Goal: Task Accomplishment & Management: Use online tool/utility

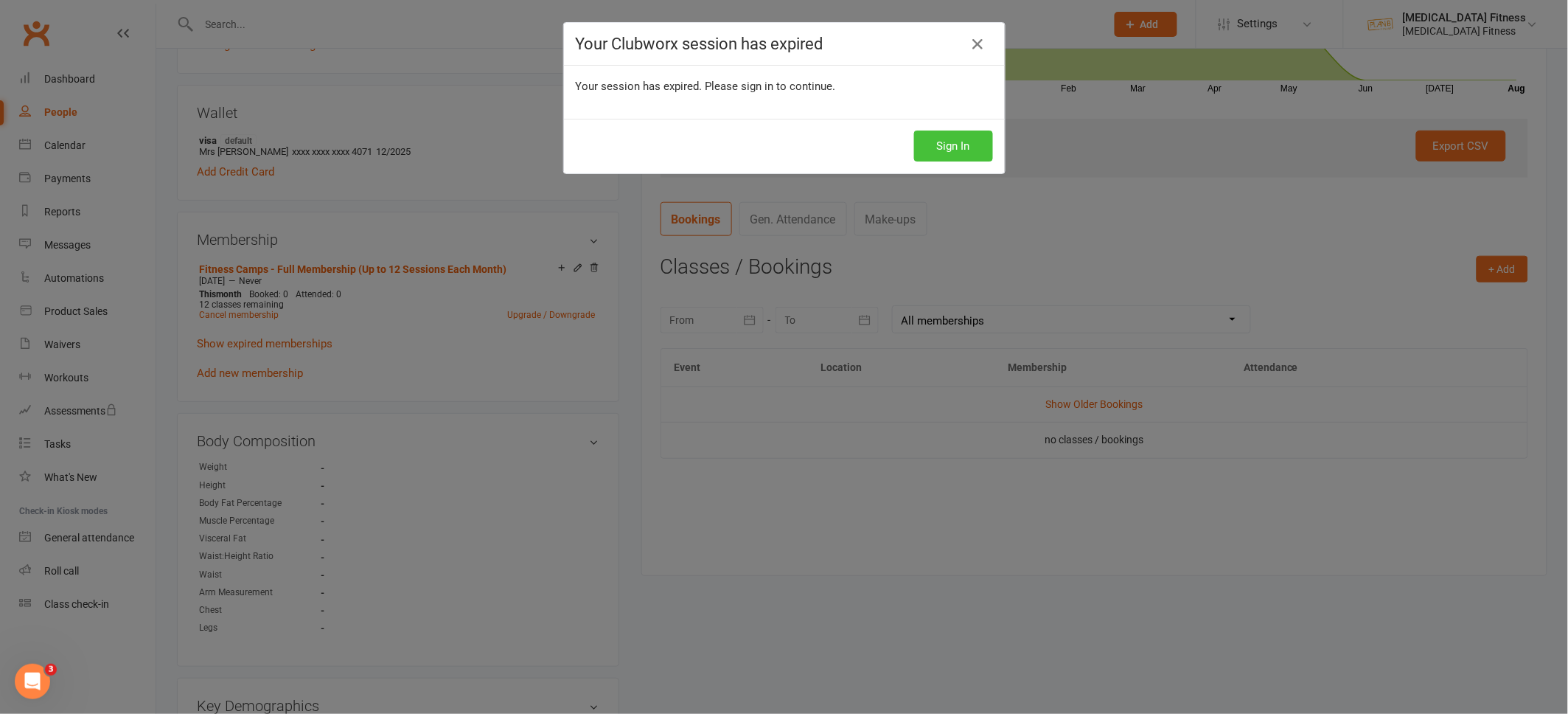
click at [968, 143] on button "Sign In" at bounding box center [954, 146] width 79 height 31
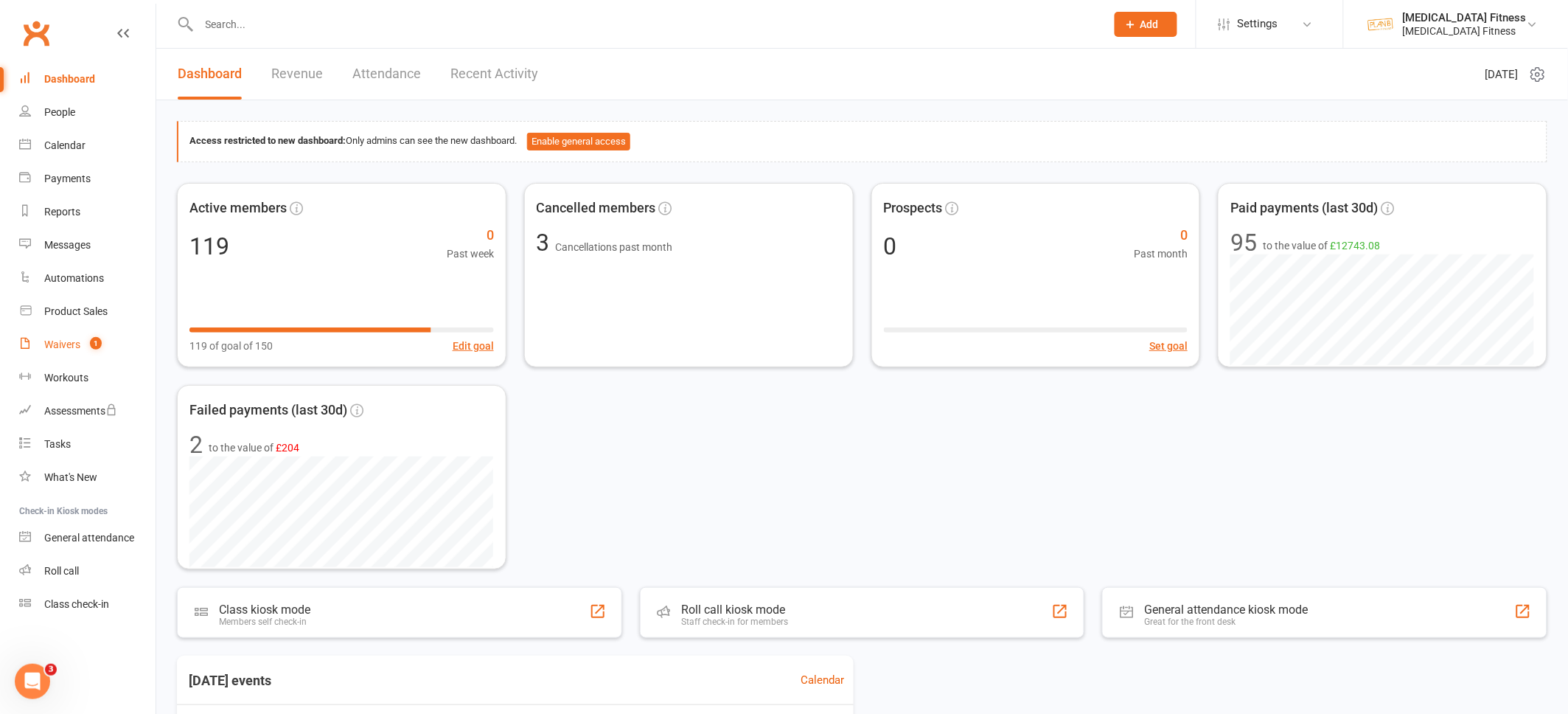
click at [53, 339] on div "Waivers" at bounding box center [62, 344] width 36 height 12
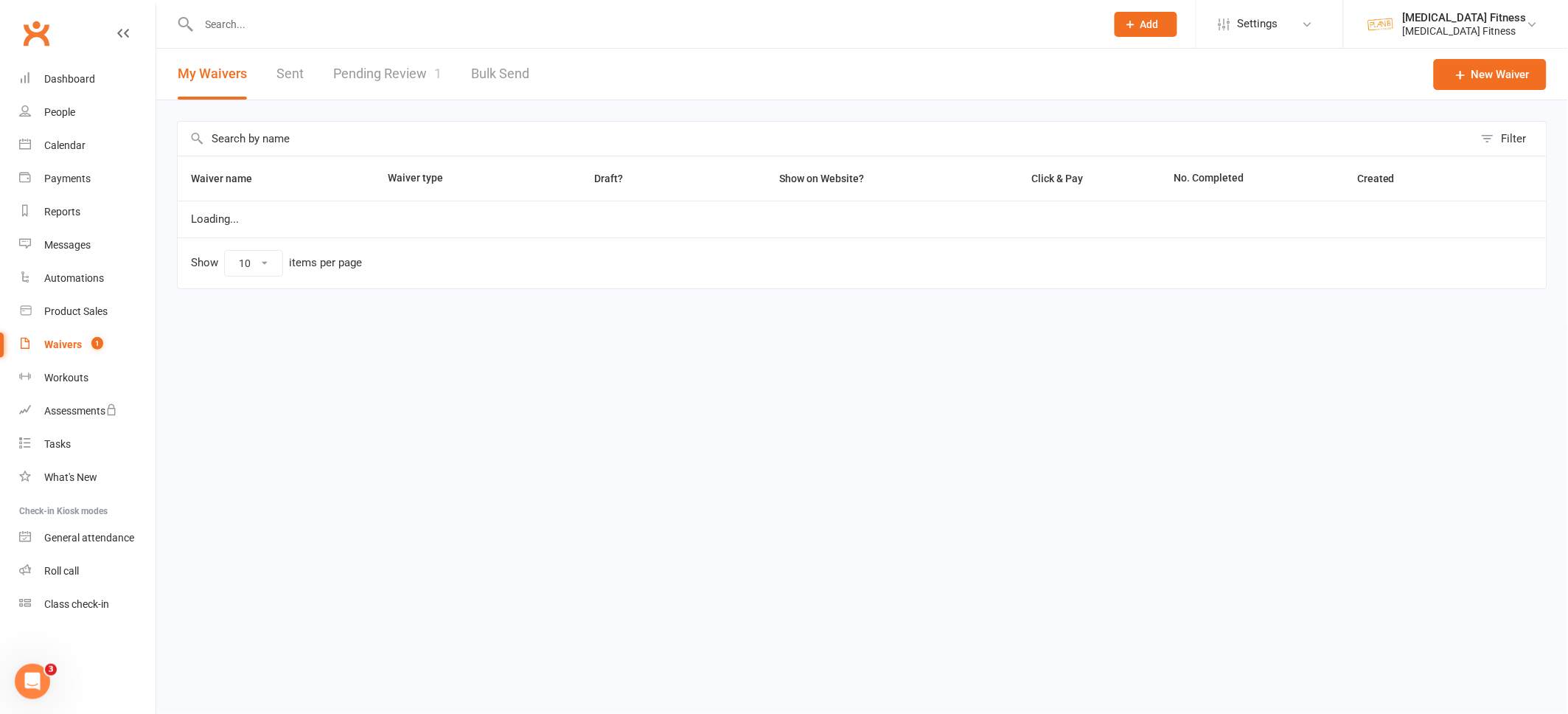
select select "100"
click at [407, 76] on link "Pending Review 1" at bounding box center [388, 74] width 109 height 51
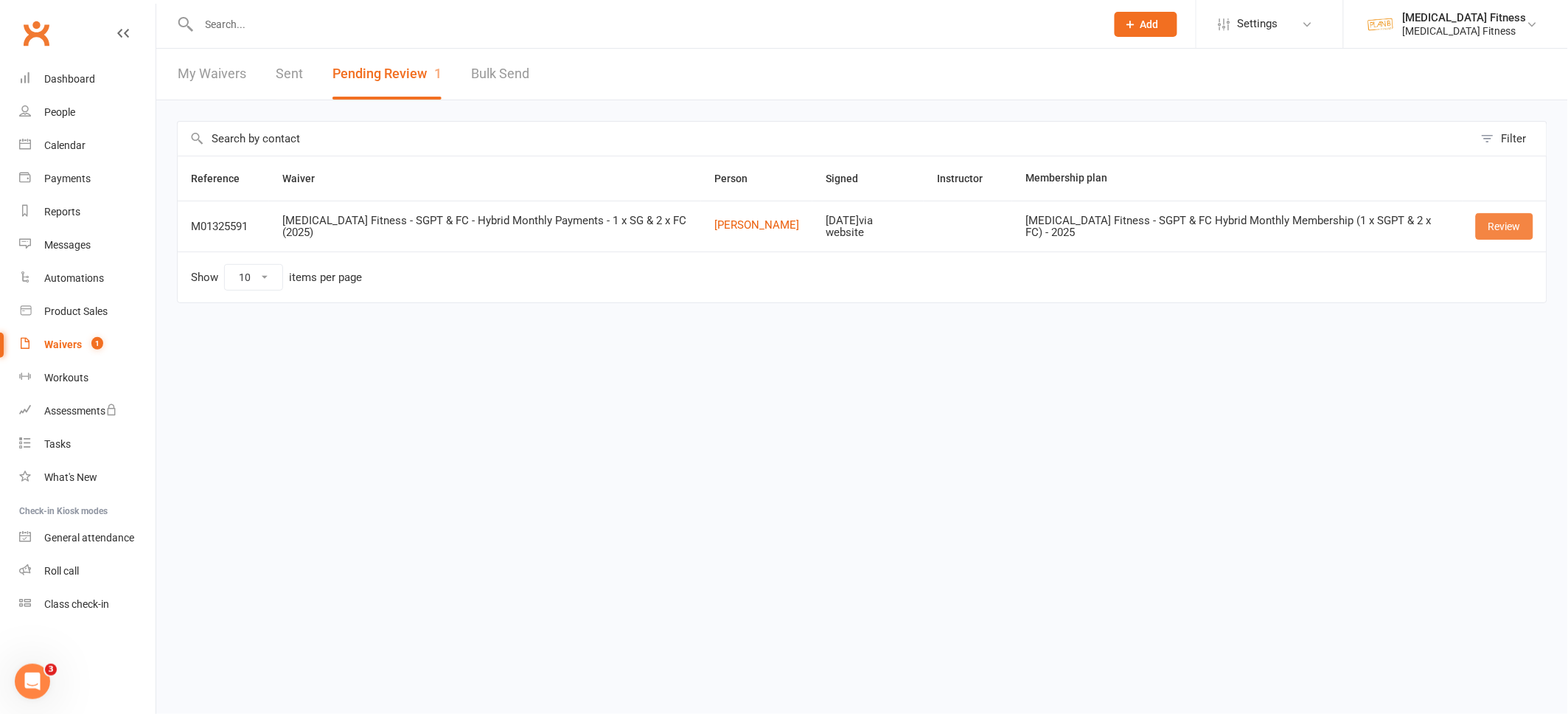
click at [1483, 224] on link "Review" at bounding box center [1504, 227] width 57 height 27
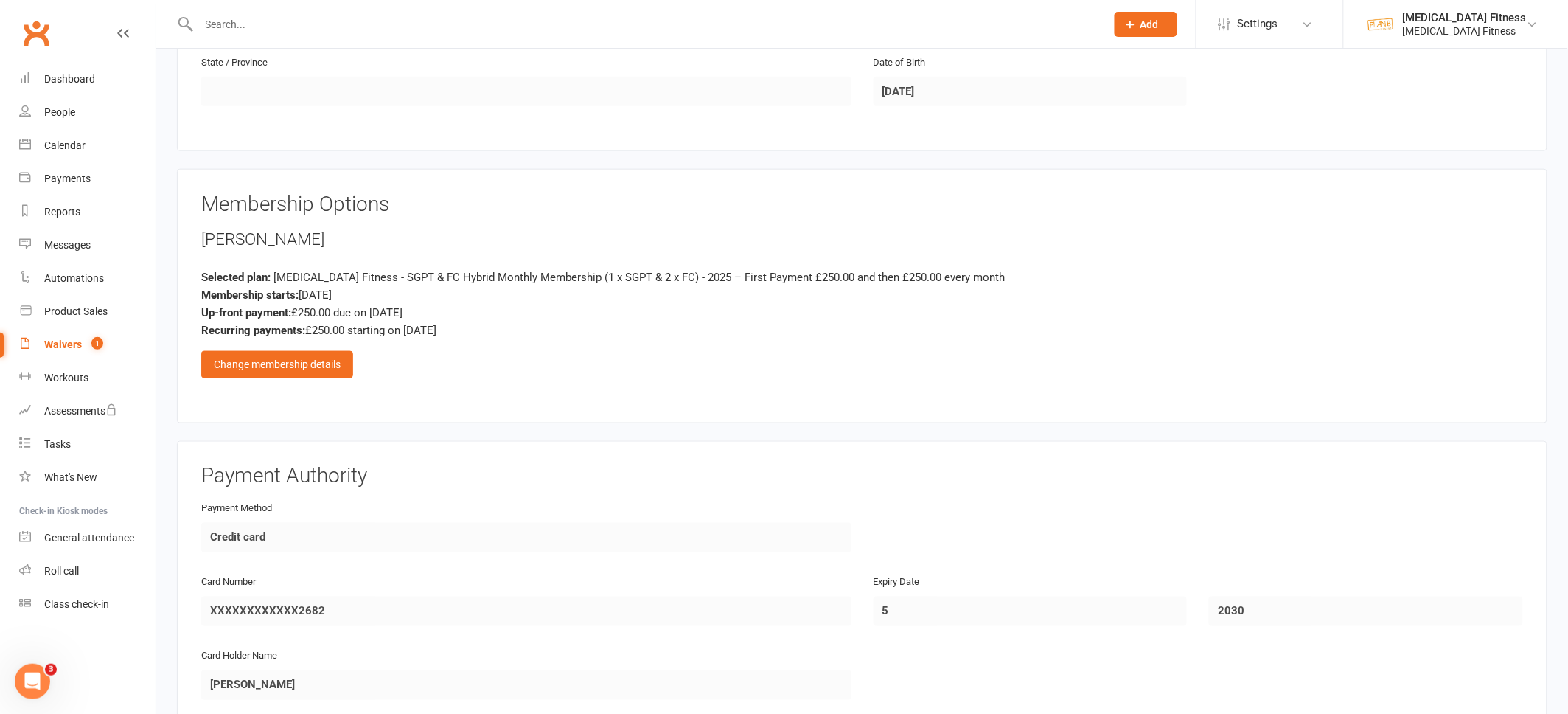
scroll to position [537, 0]
click at [318, 370] on div "Change membership details" at bounding box center [277, 368] width 152 height 27
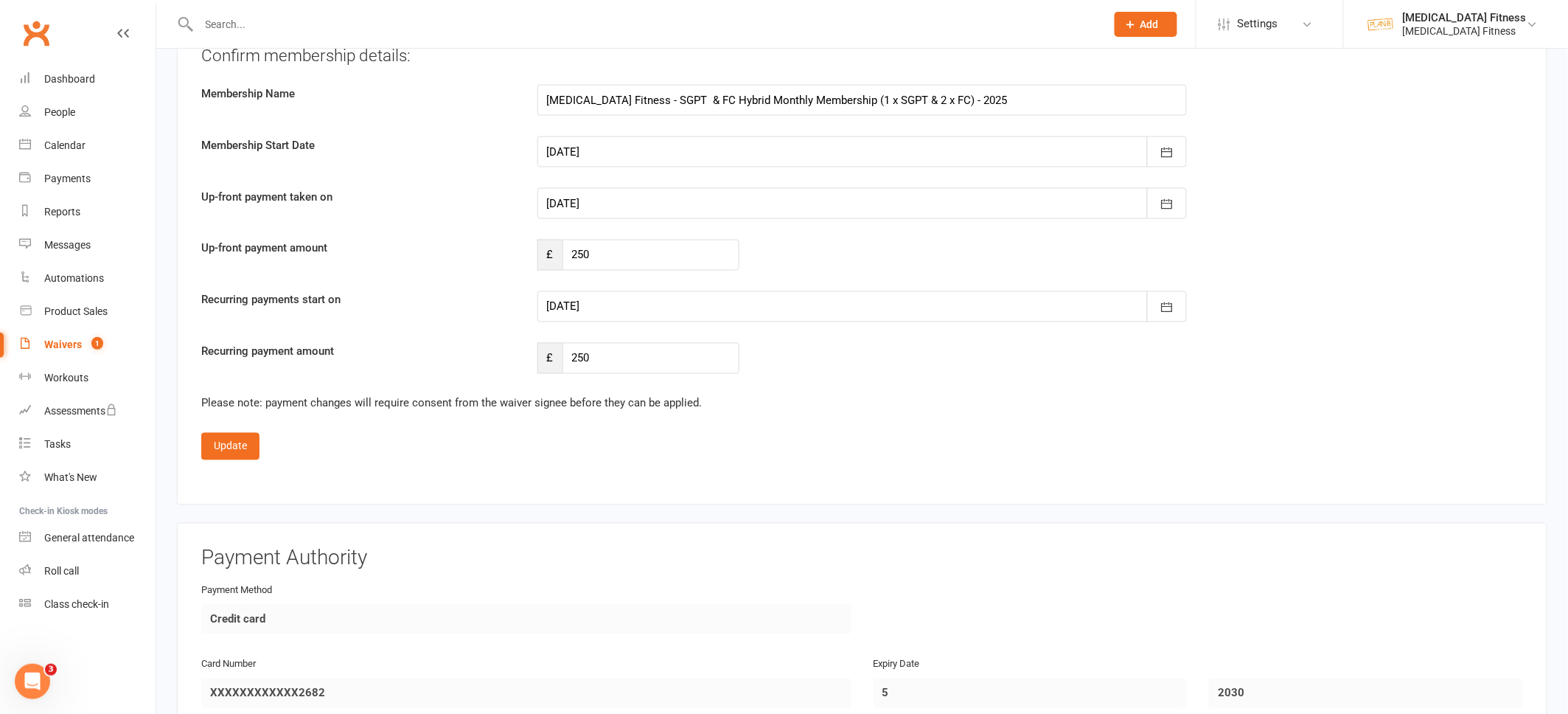
scroll to position [4804, 0]
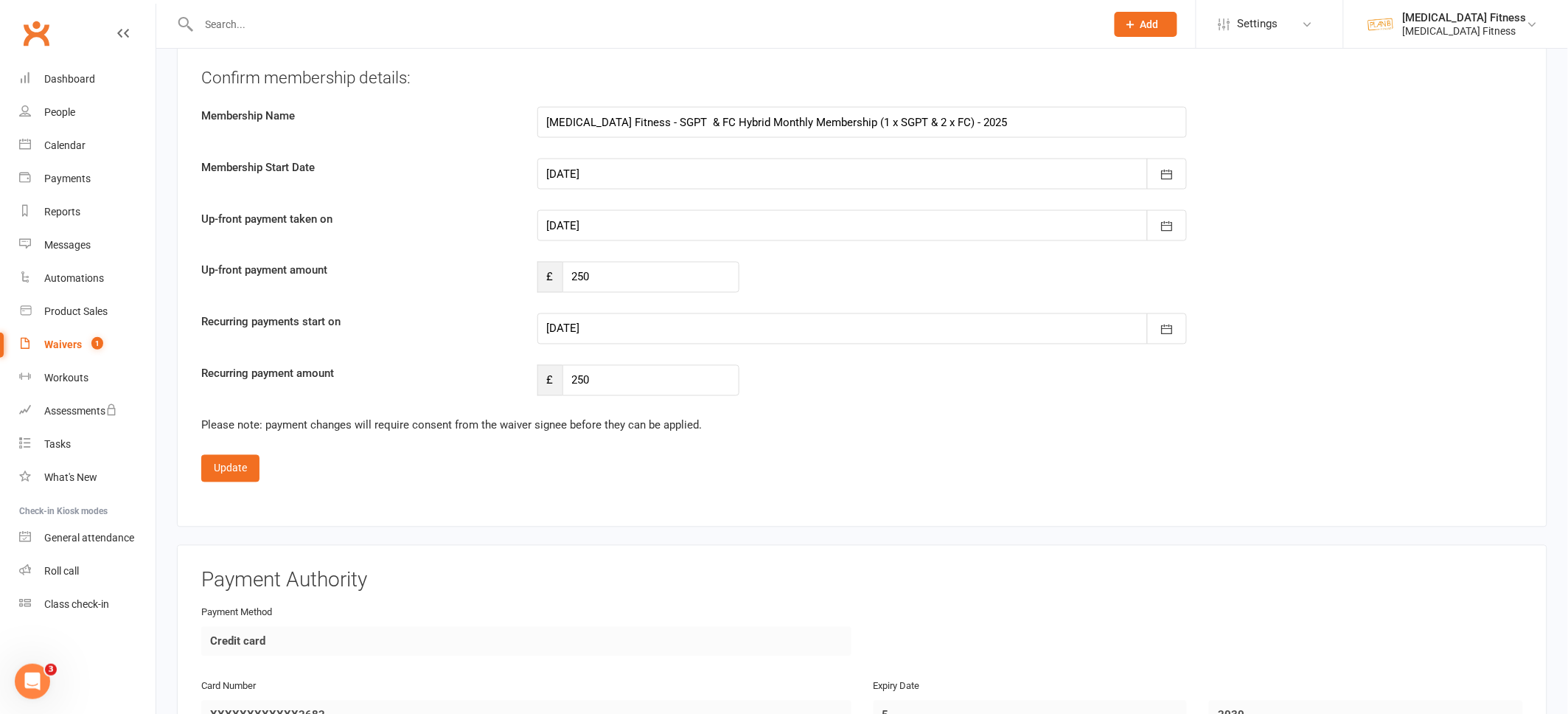
click at [575, 324] on div at bounding box center [862, 328] width 651 height 31
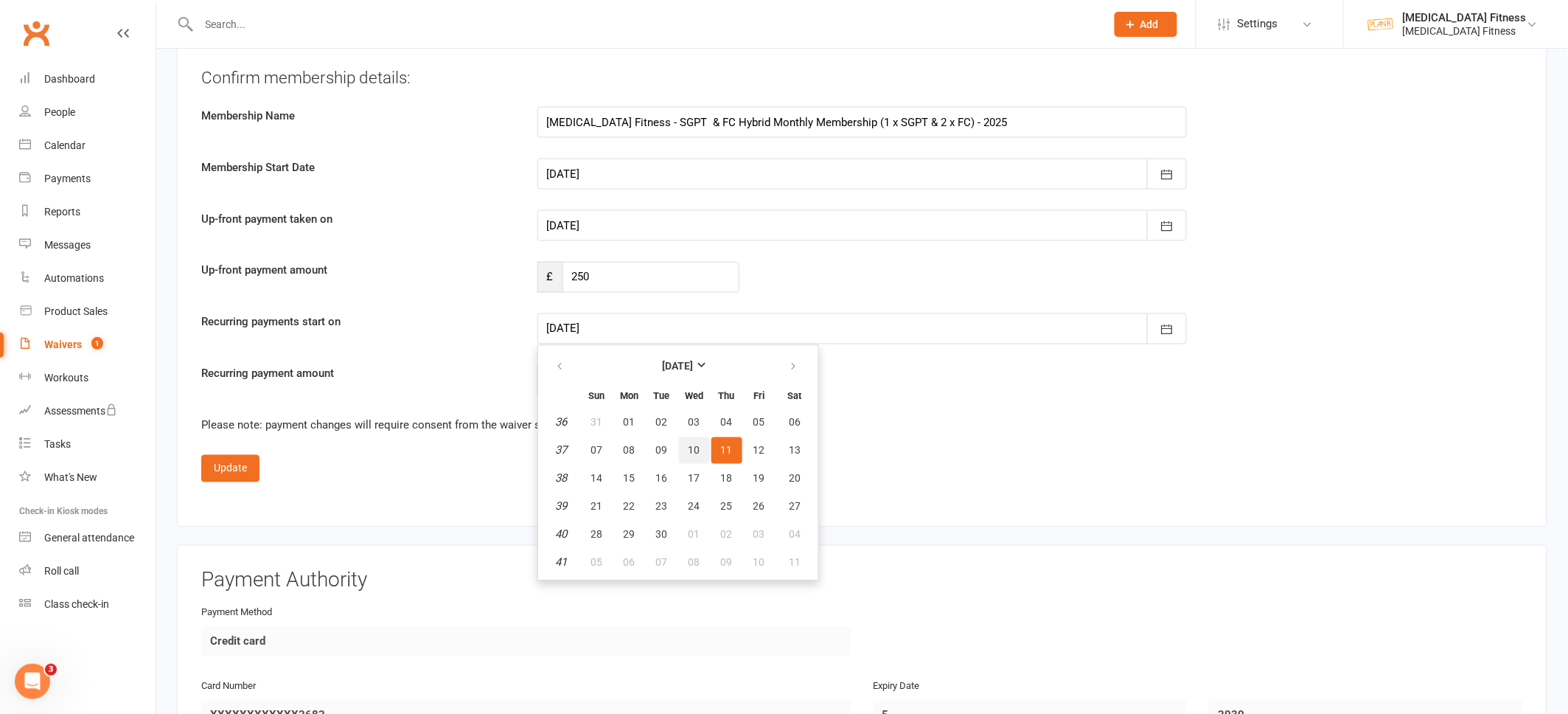
click at [696, 439] on button "10" at bounding box center [694, 451] width 31 height 27
type input "10 Sep 2025"
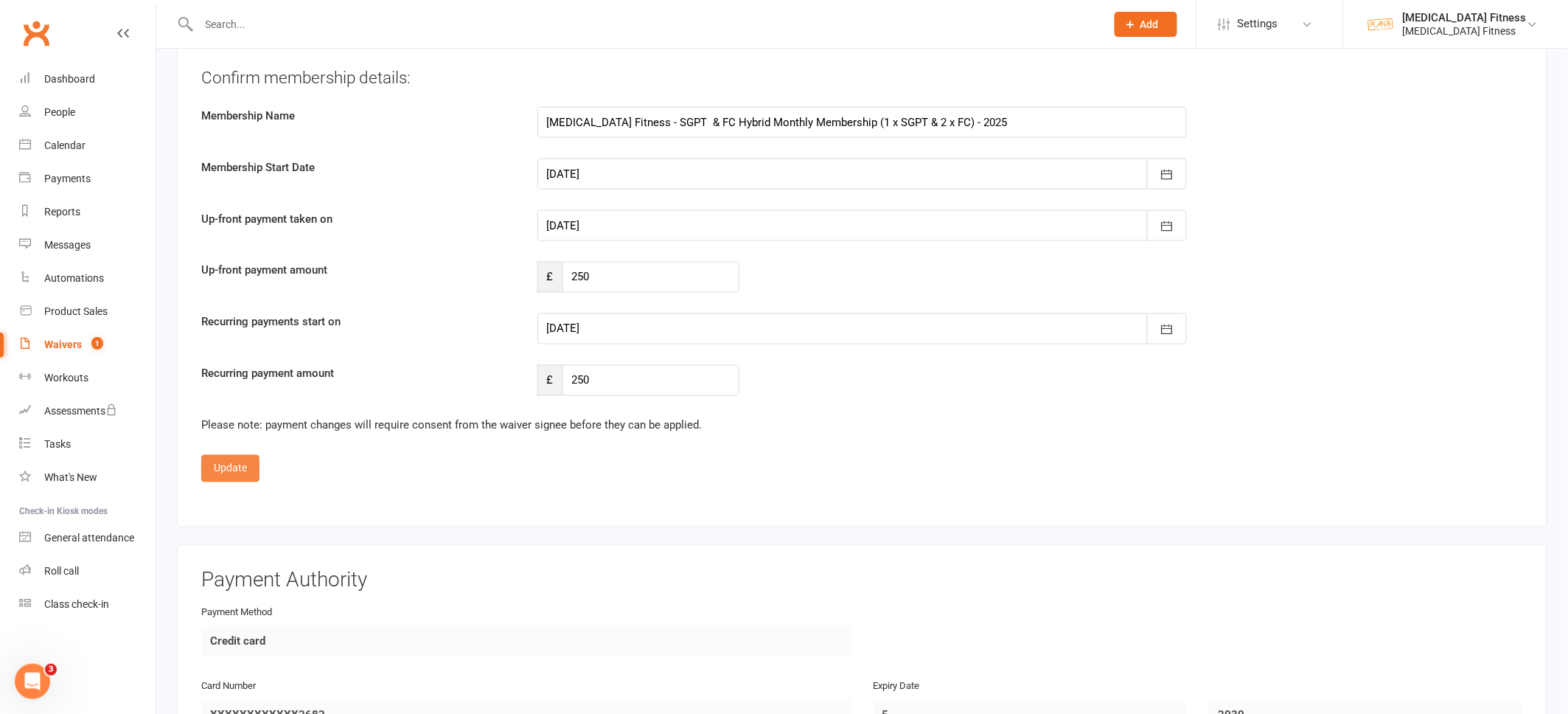
click at [234, 461] on button "Update" at bounding box center [231, 468] width 58 height 27
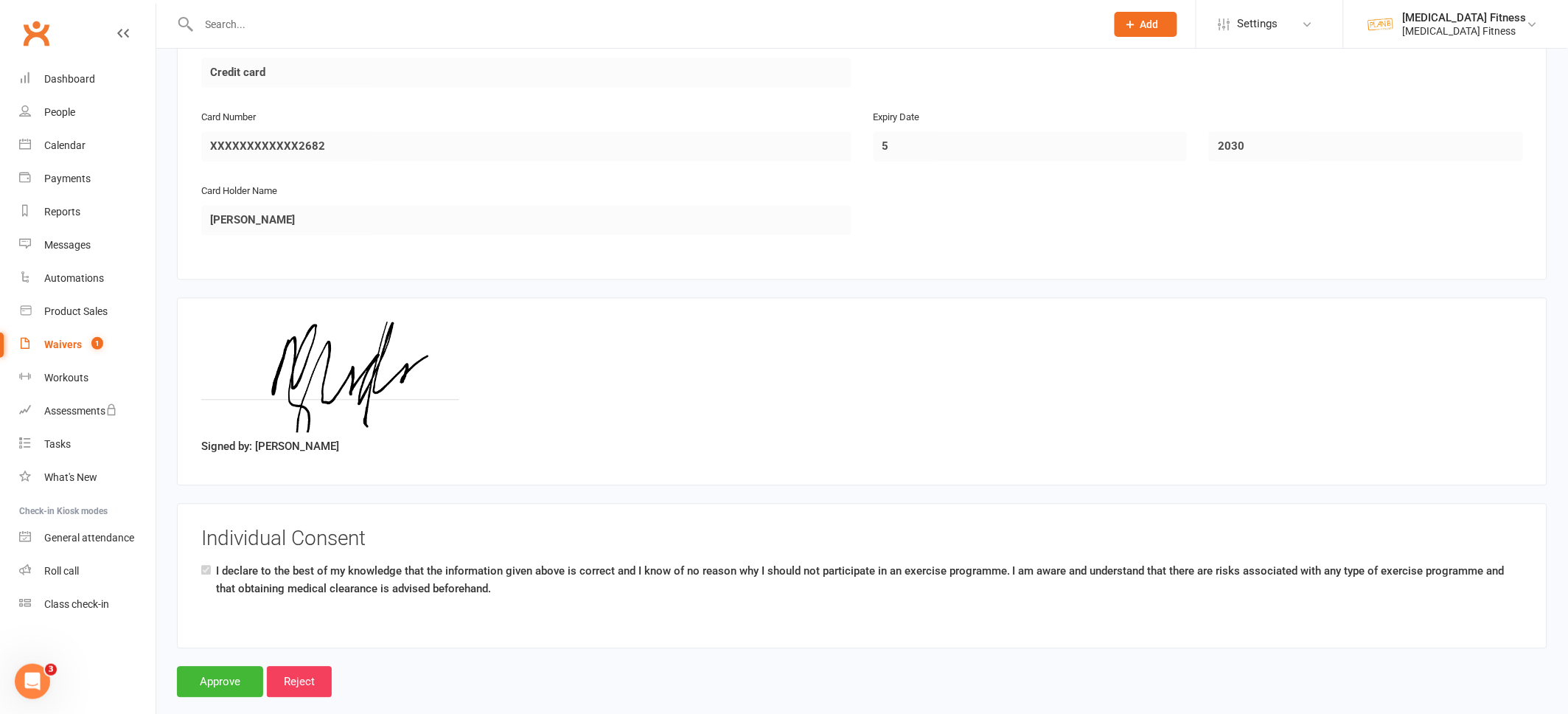
scroll to position [1027, 0]
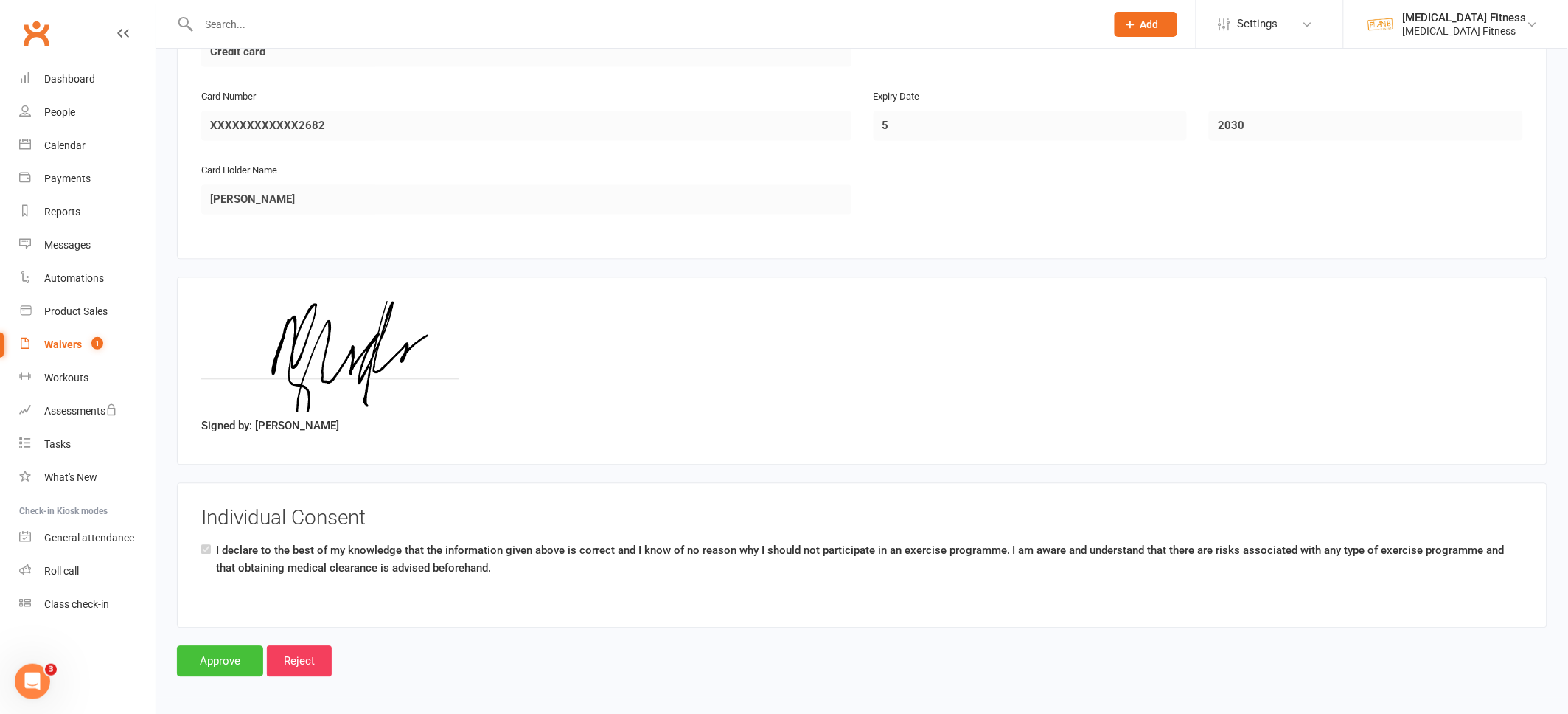
click at [234, 654] on input "Approve" at bounding box center [220, 660] width 87 height 31
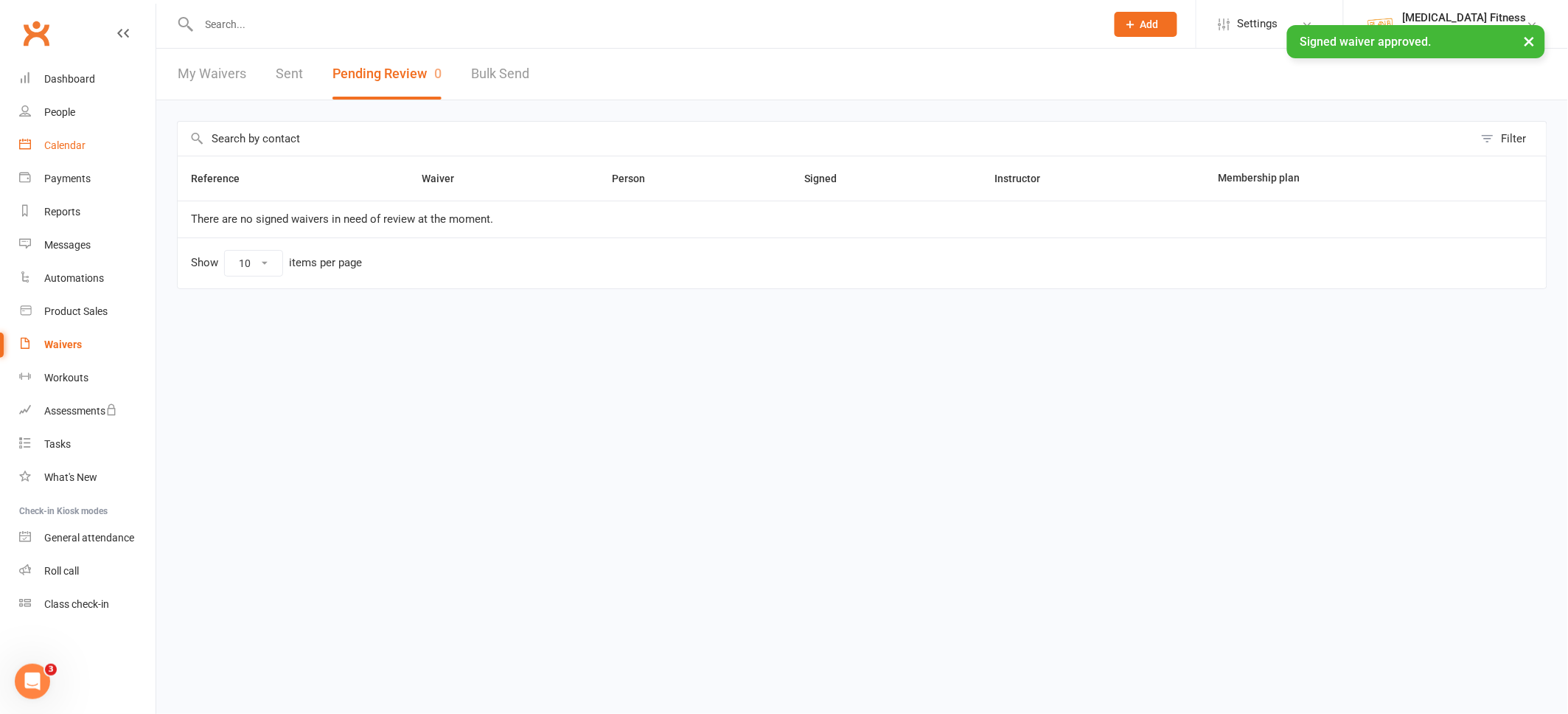
click at [67, 144] on div "Calendar" at bounding box center [65, 145] width 41 height 12
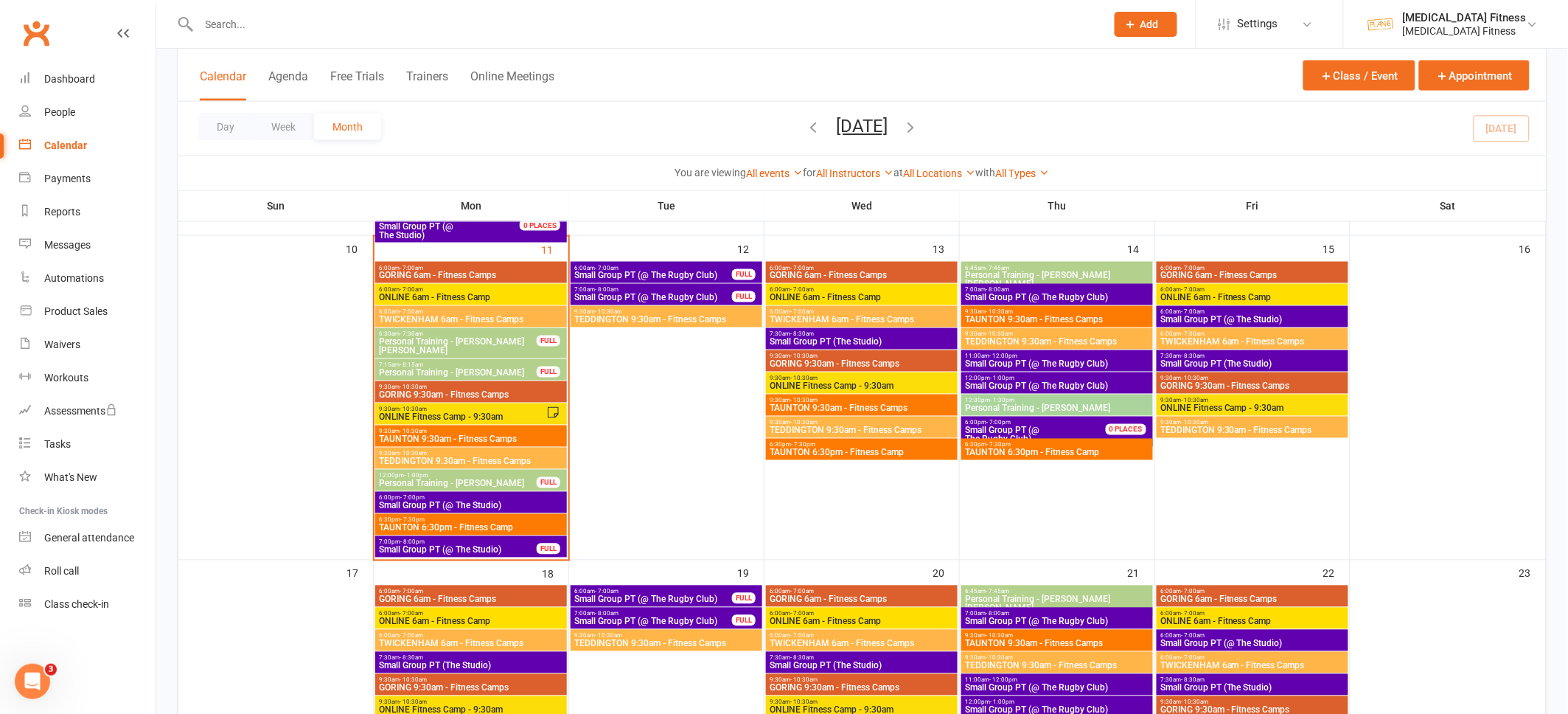
scroll to position [745, 0]
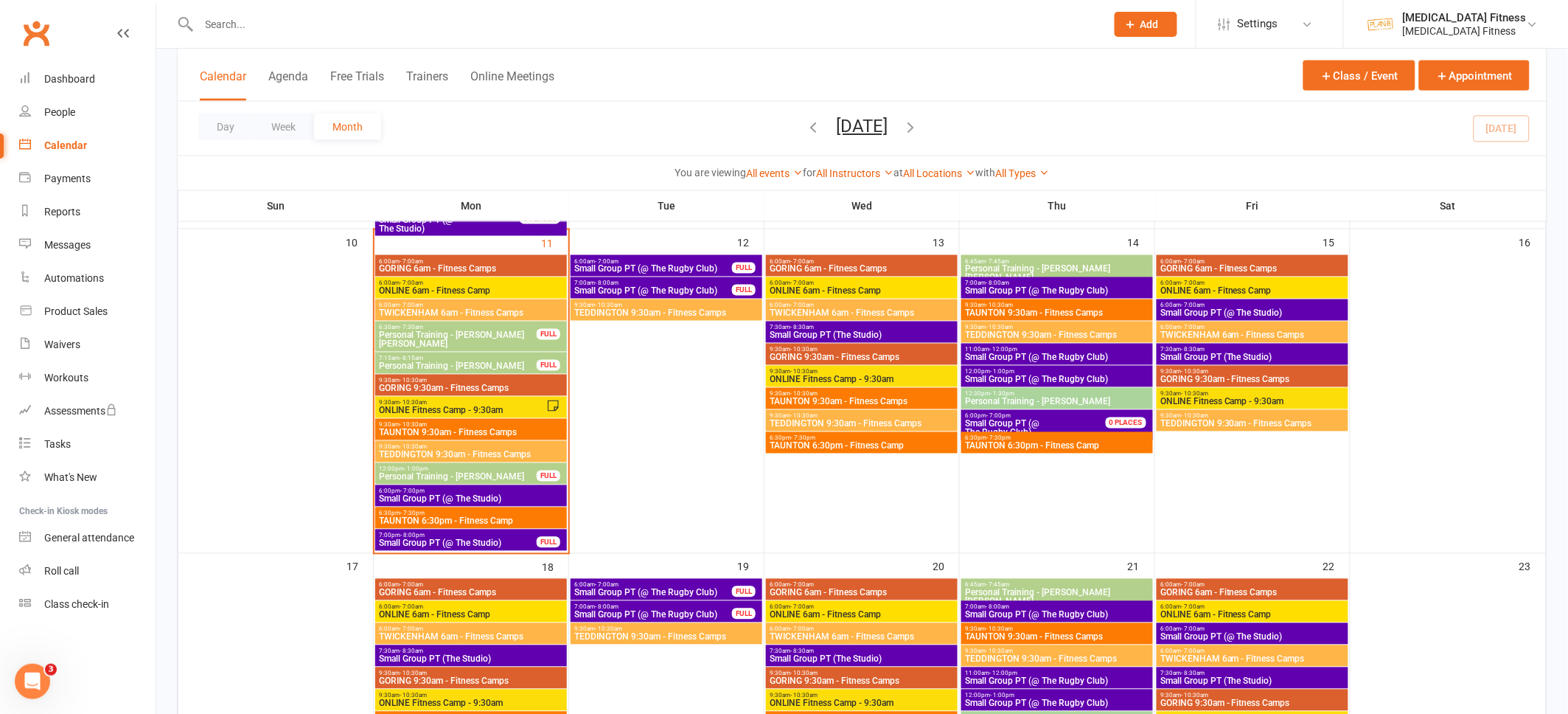
click at [489, 517] on span "TAUNTON 6:30pm - Fitness Camp" at bounding box center [471, 521] width 186 height 9
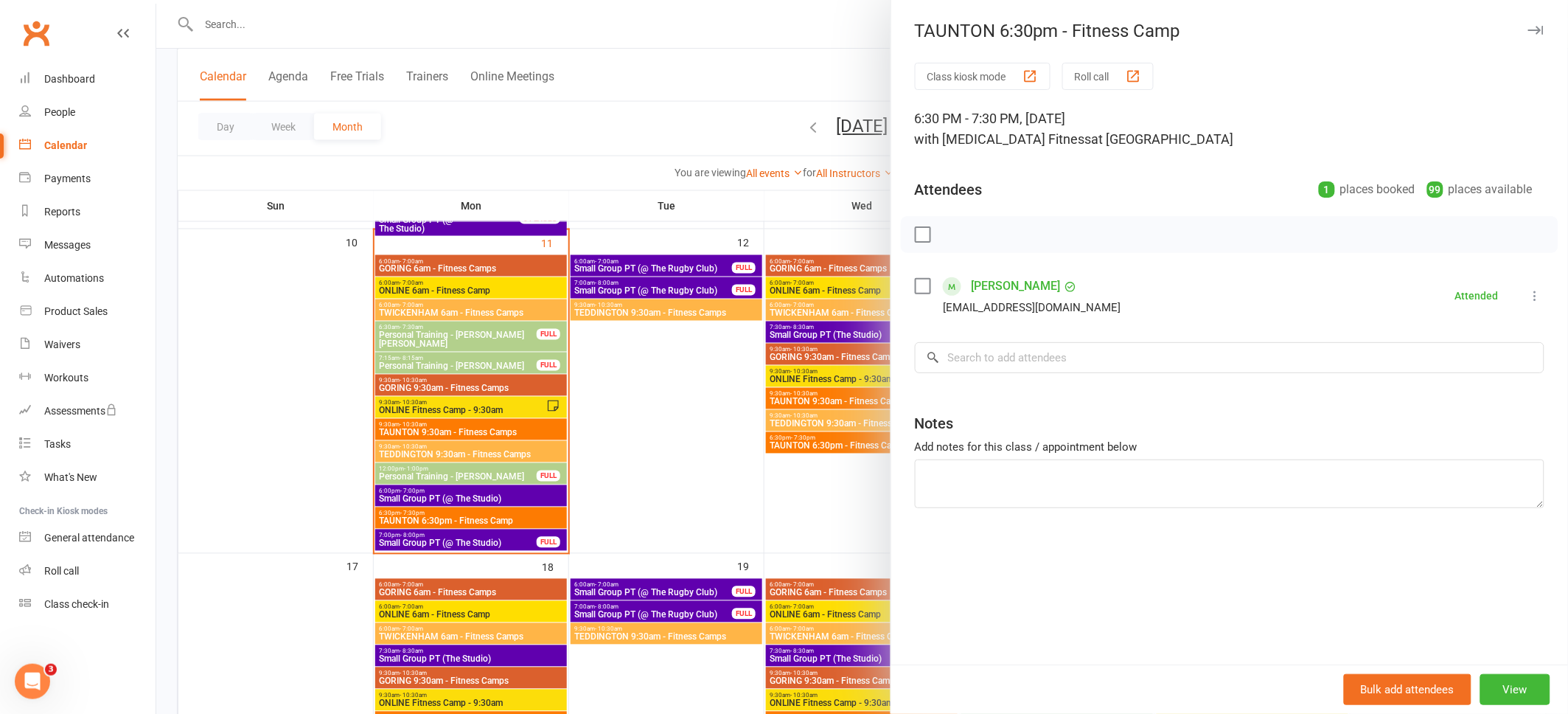
click at [1532, 29] on icon "button" at bounding box center [1537, 30] width 16 height 9
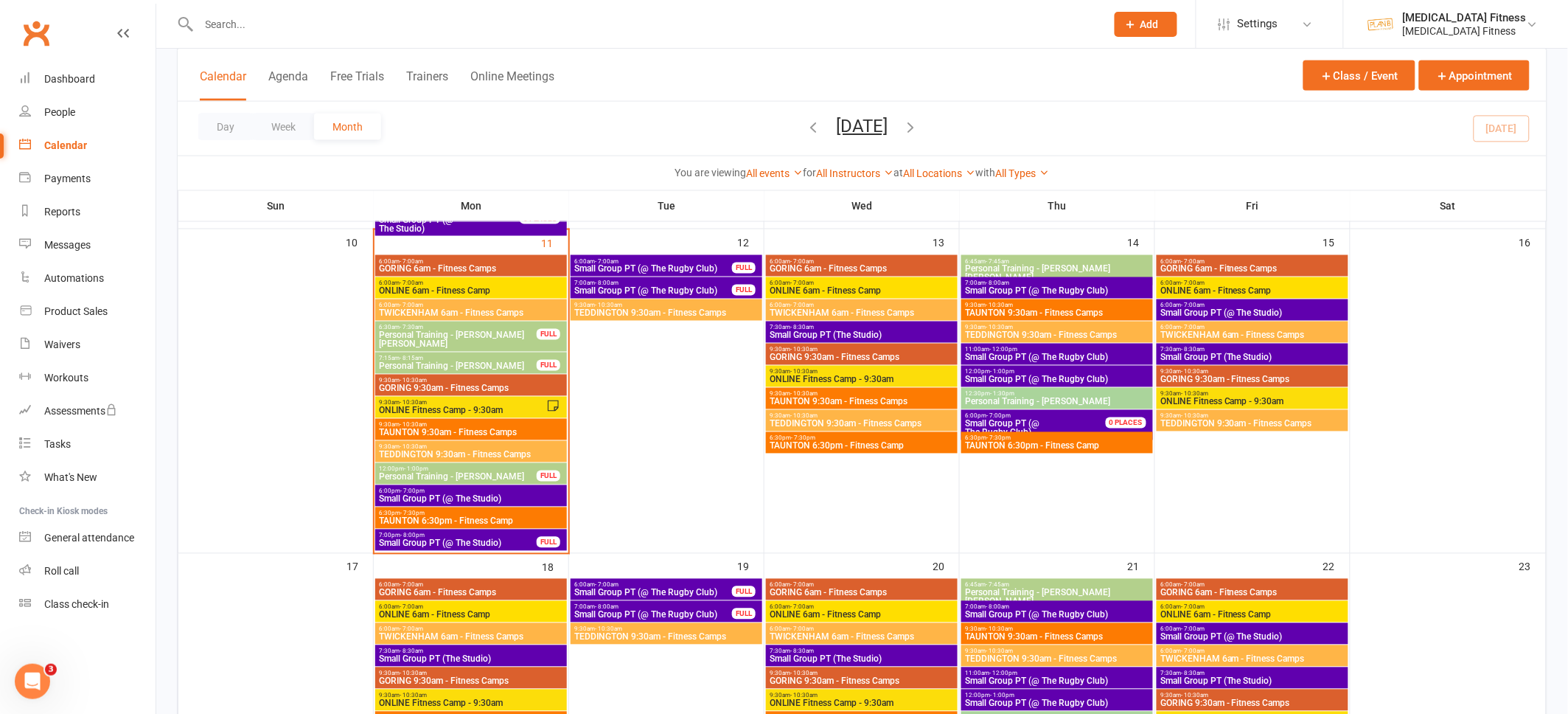
click at [511, 474] on span "Personal Training - Sara Oakley" at bounding box center [458, 477] width 159 height 9
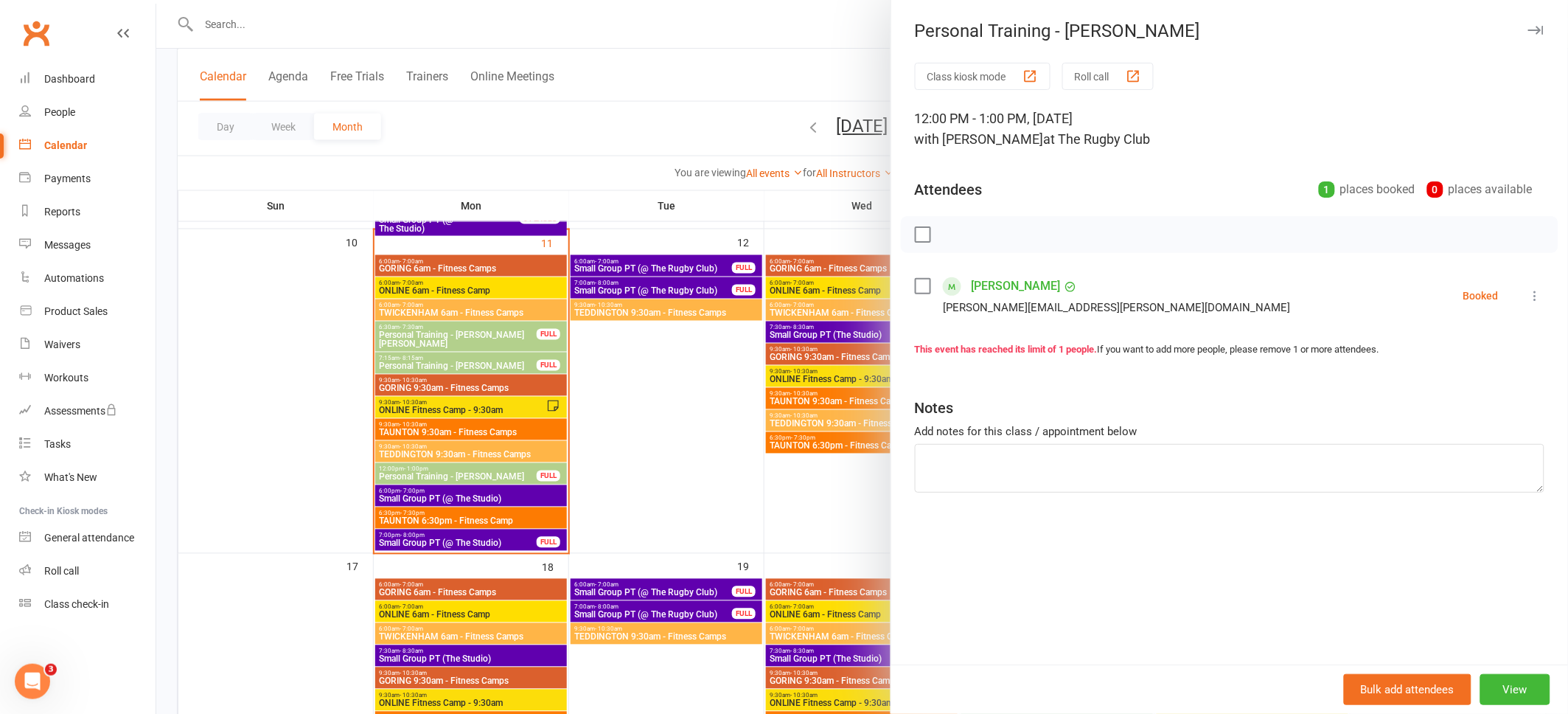
click at [1539, 26] on icon "button" at bounding box center [1537, 30] width 16 height 9
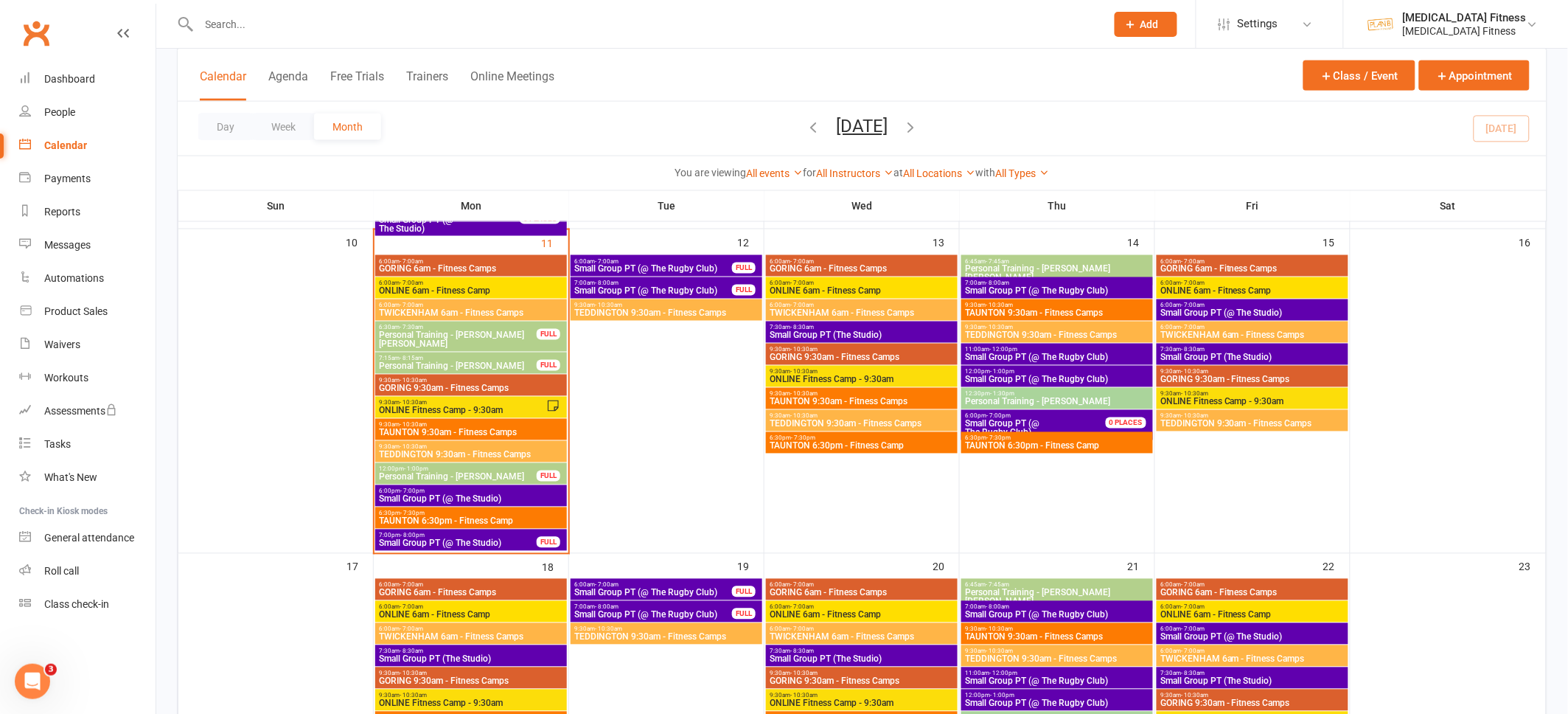
click at [494, 495] on span "Small Group PT (@ The Studio)" at bounding box center [471, 499] width 186 height 9
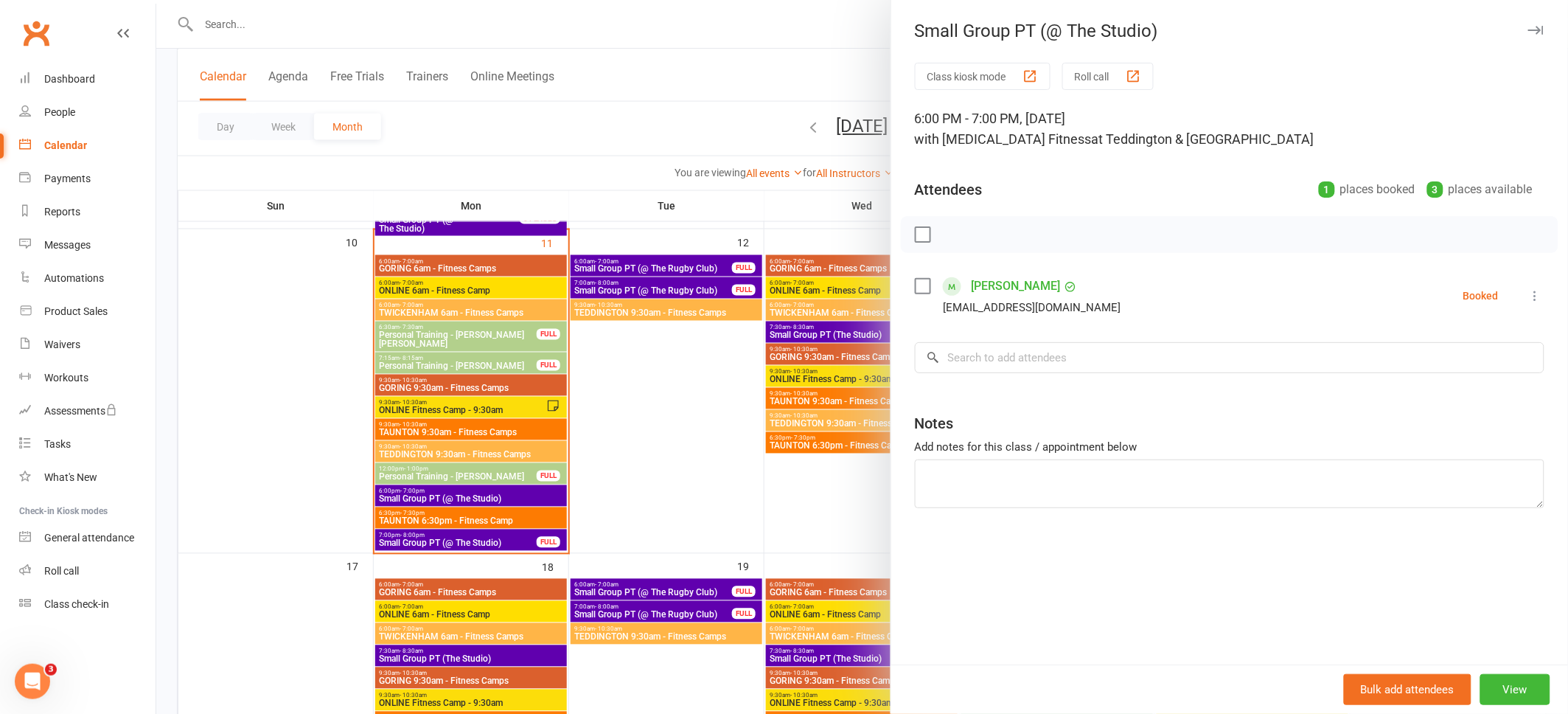
click at [1531, 30] on icon "button" at bounding box center [1537, 30] width 16 height 9
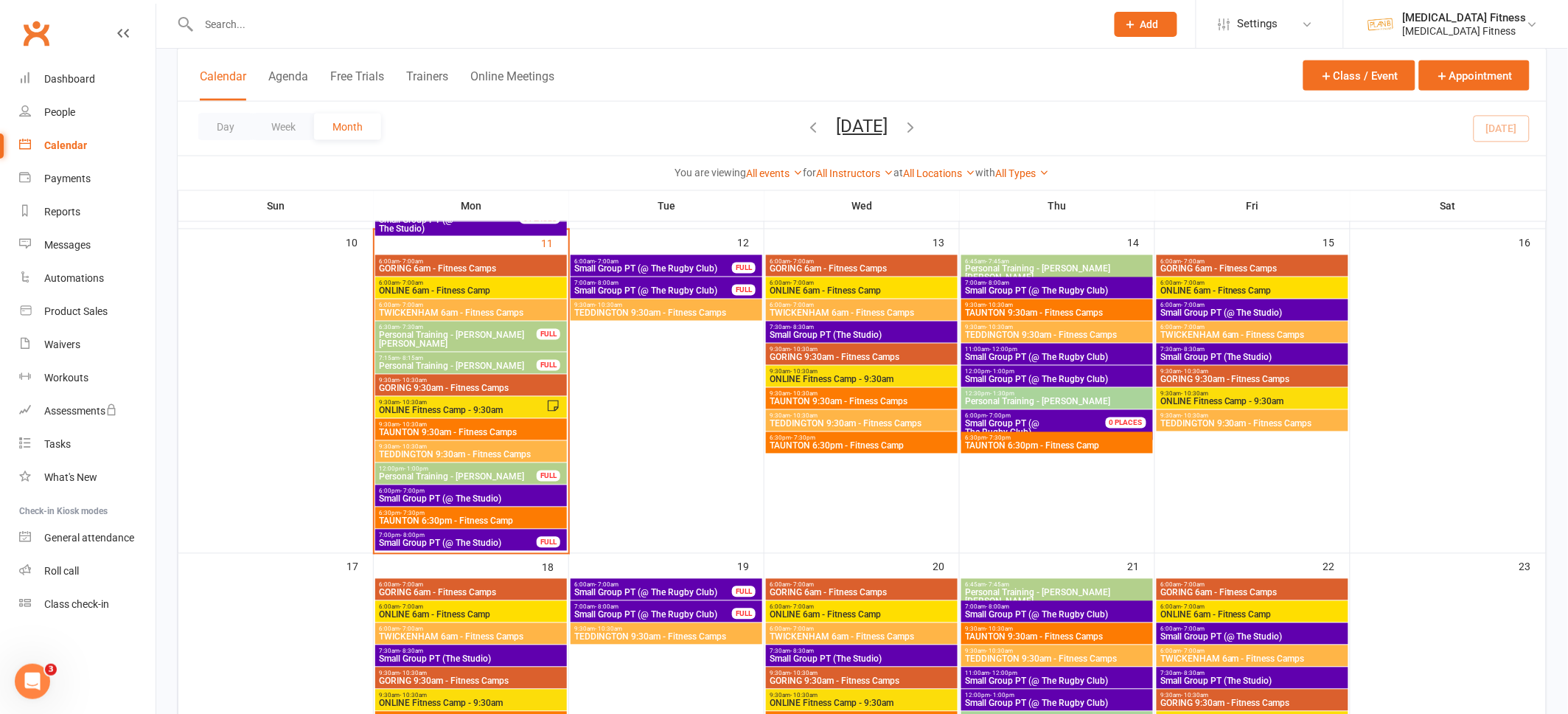
click at [465, 542] on span "Small Group PT (@ The Studio)" at bounding box center [458, 543] width 159 height 9
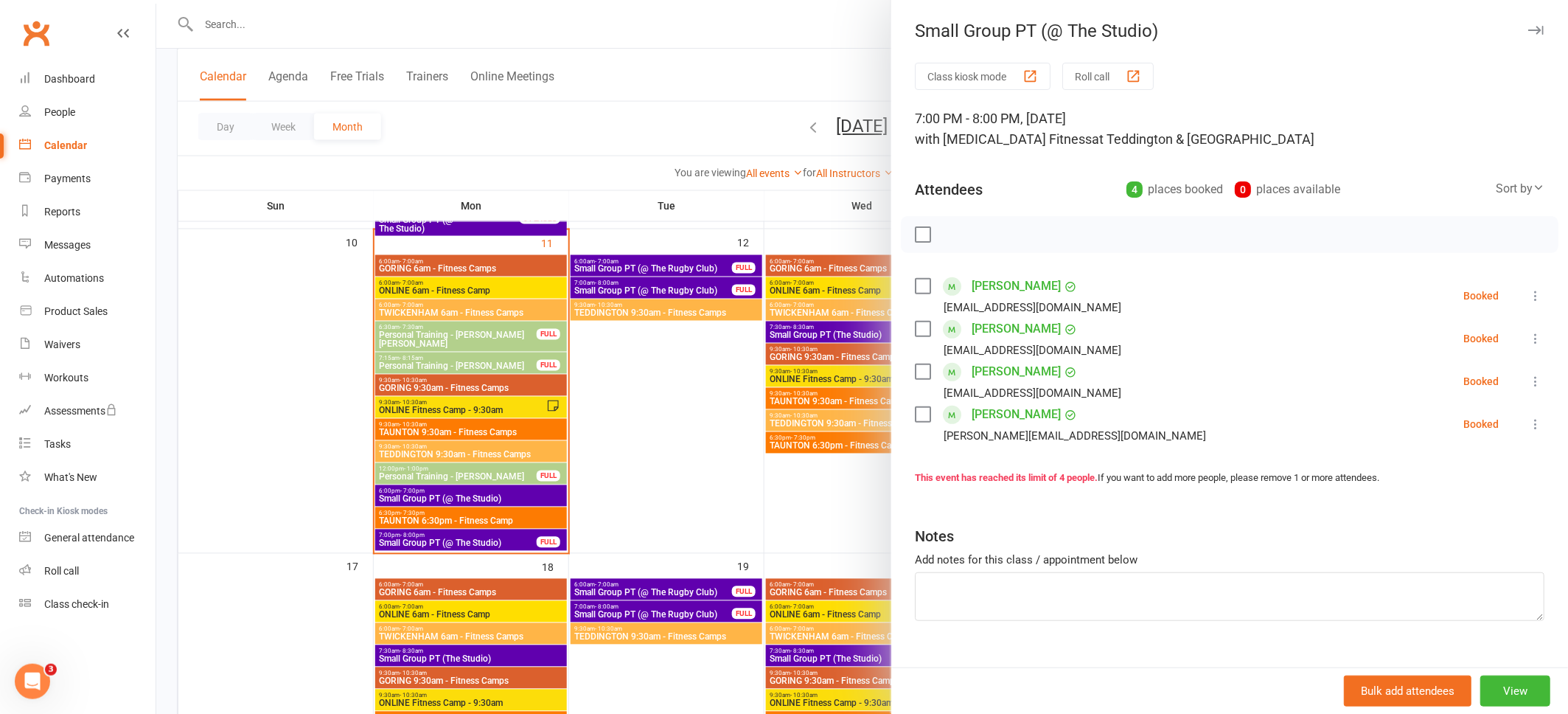
click at [1537, 27] on icon "button" at bounding box center [1537, 30] width 16 height 9
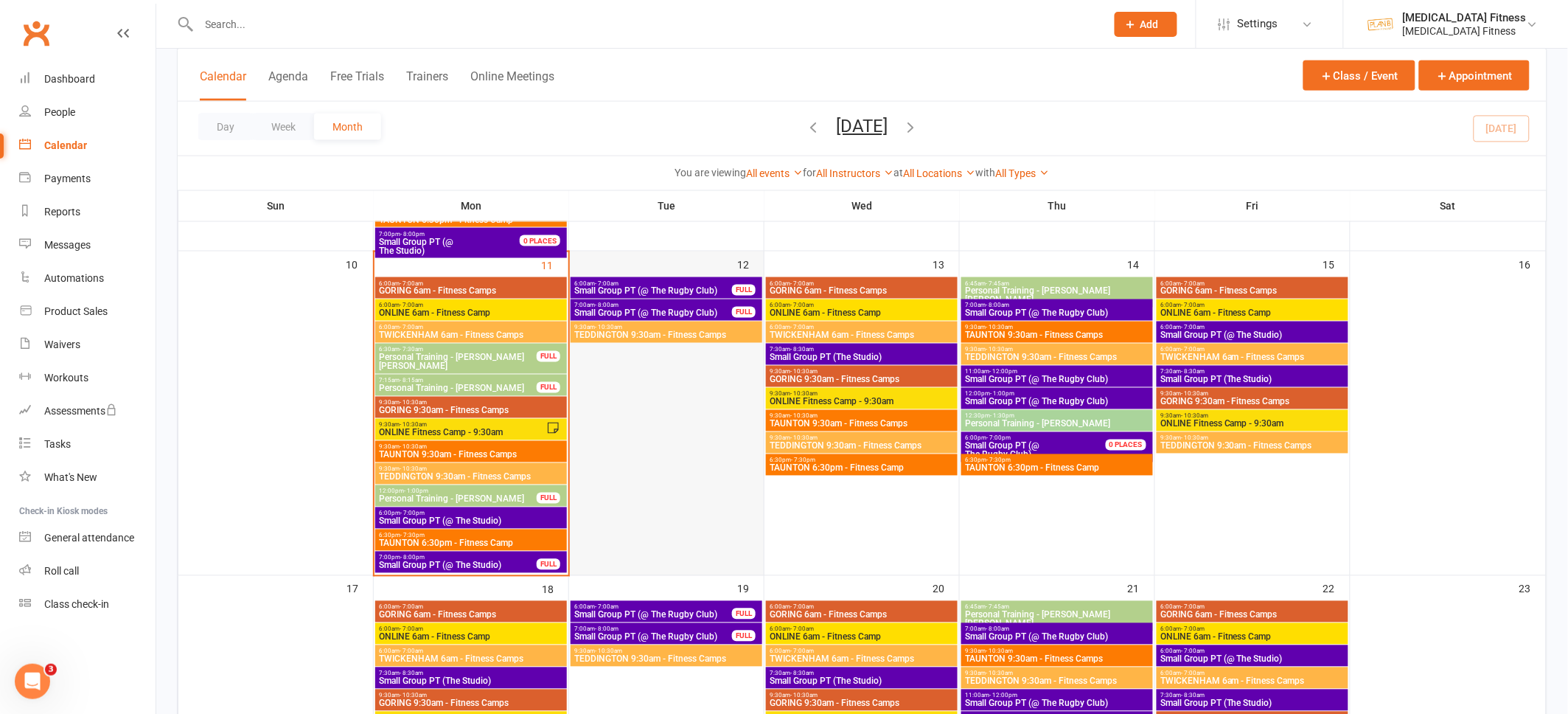
scroll to position [718, 0]
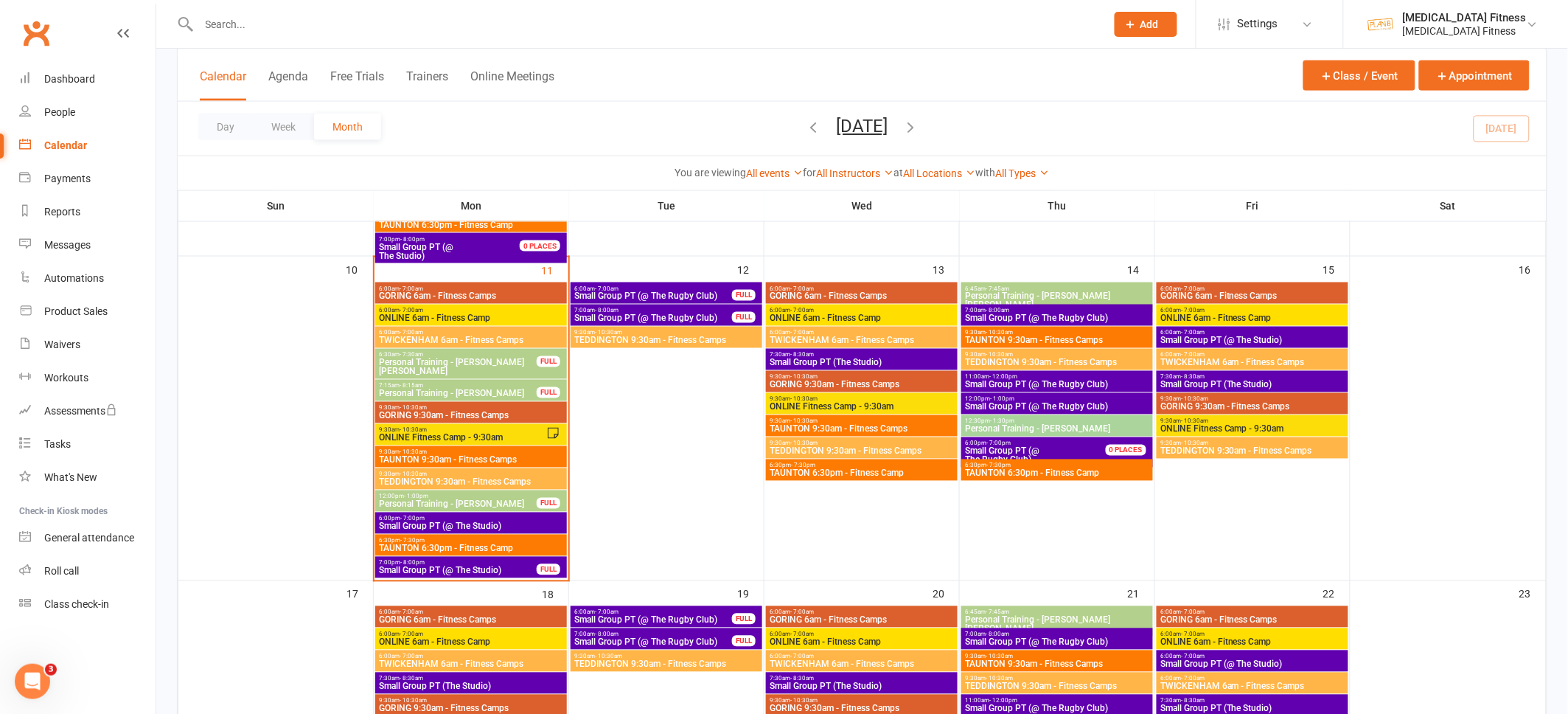
click at [495, 295] on span "GORING 6am - Fitness Camps" at bounding box center [471, 296] width 186 height 9
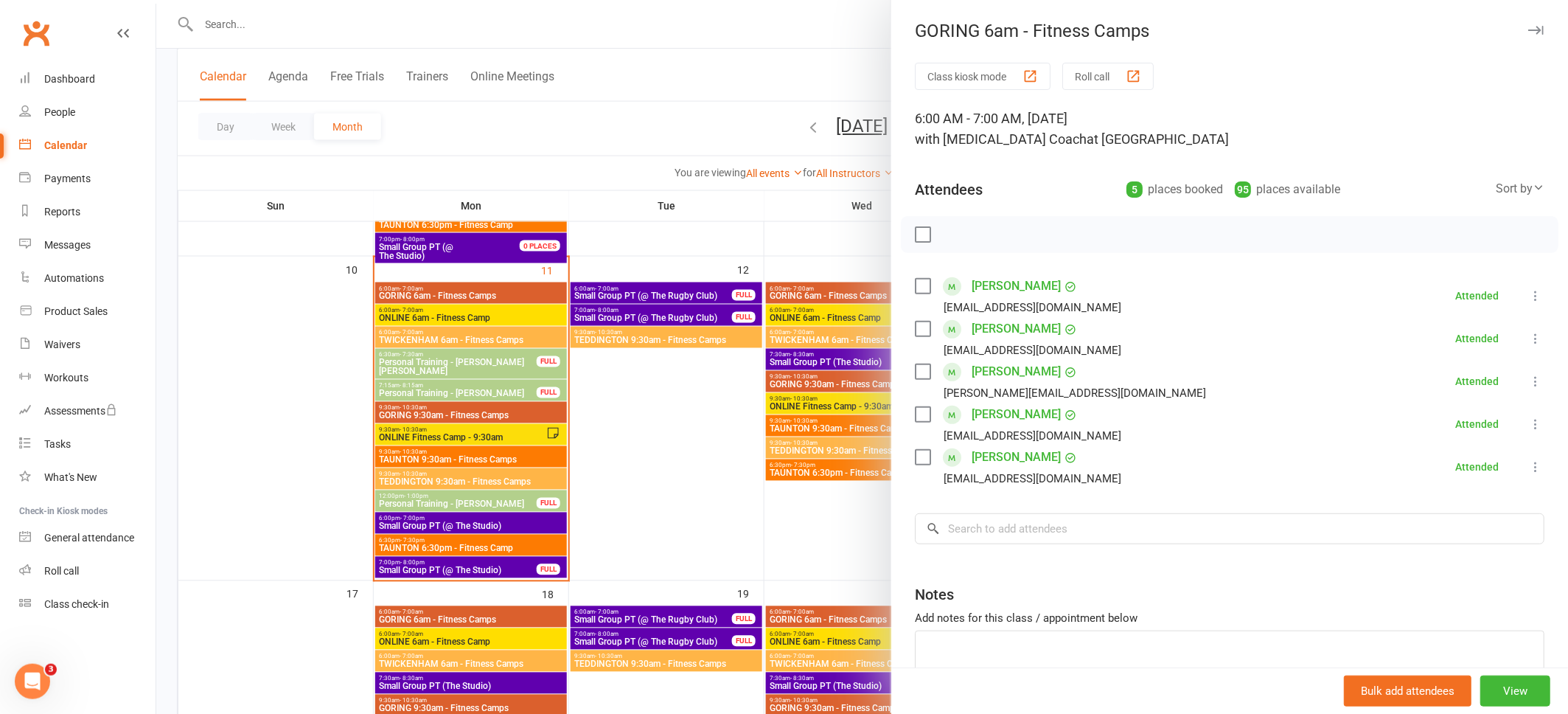
click at [1538, 31] on icon "button" at bounding box center [1537, 30] width 16 height 9
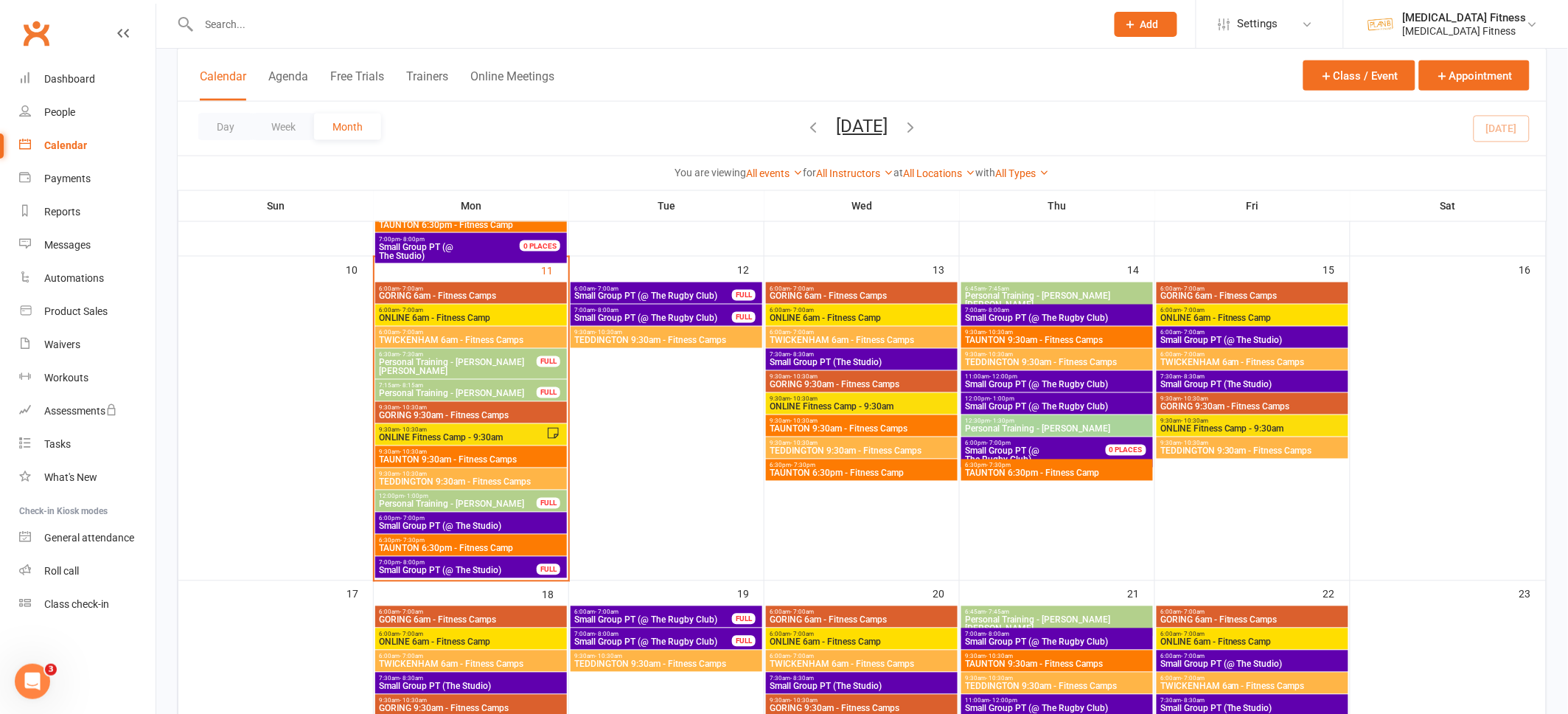
click at [499, 316] on span "ONLINE 6am - Fitness Camp" at bounding box center [471, 318] width 186 height 9
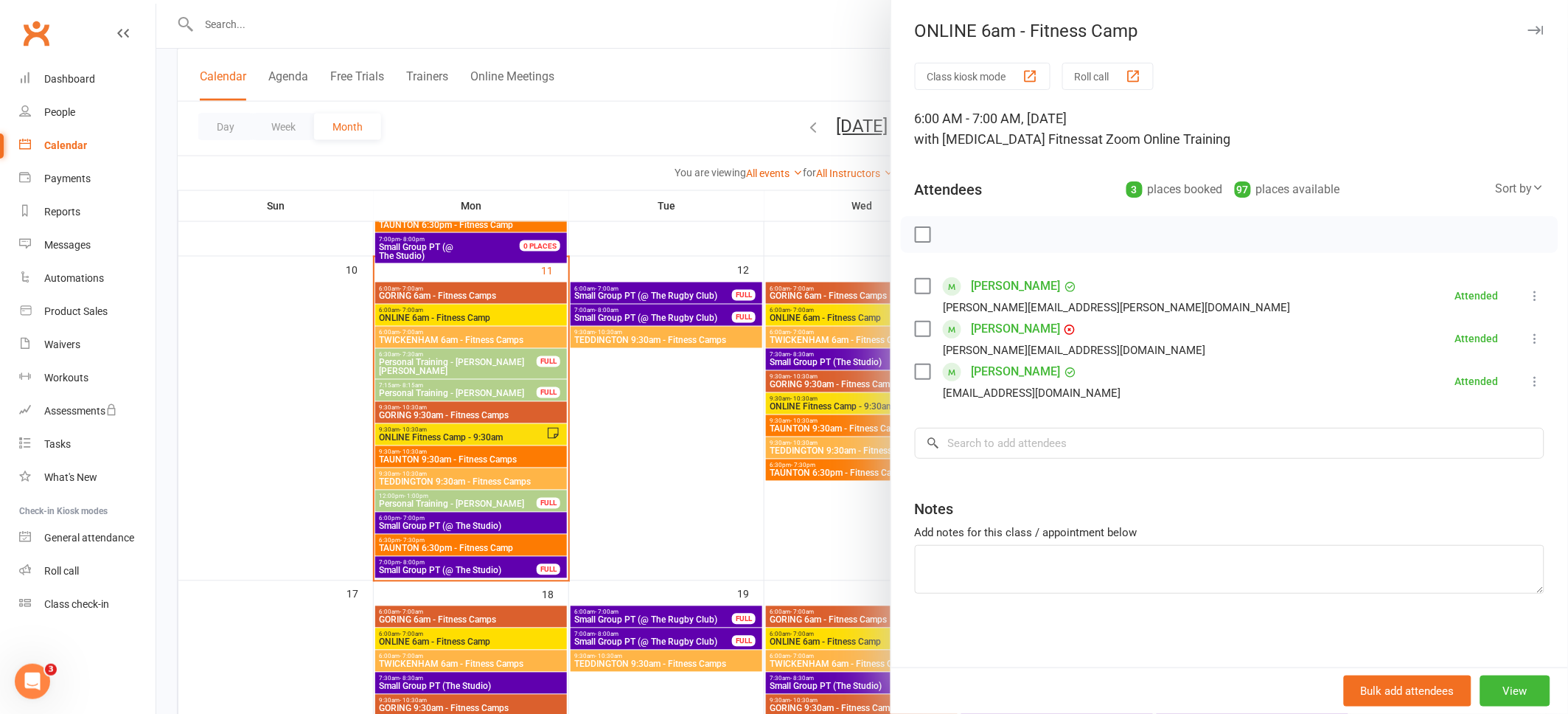
click at [1015, 330] on link "Sam Cornell" at bounding box center [1016, 329] width 89 height 24
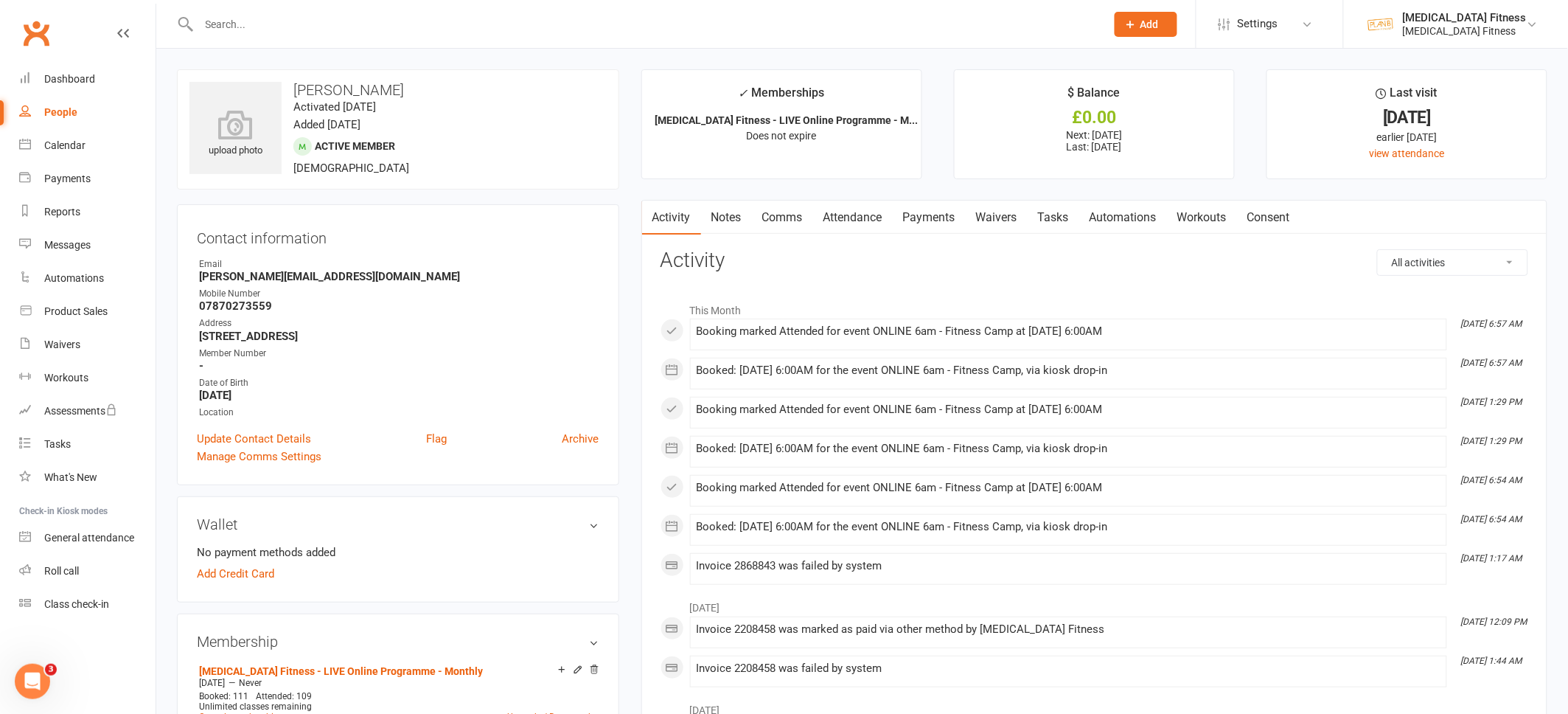
click at [935, 209] on link "Payments" at bounding box center [929, 217] width 73 height 34
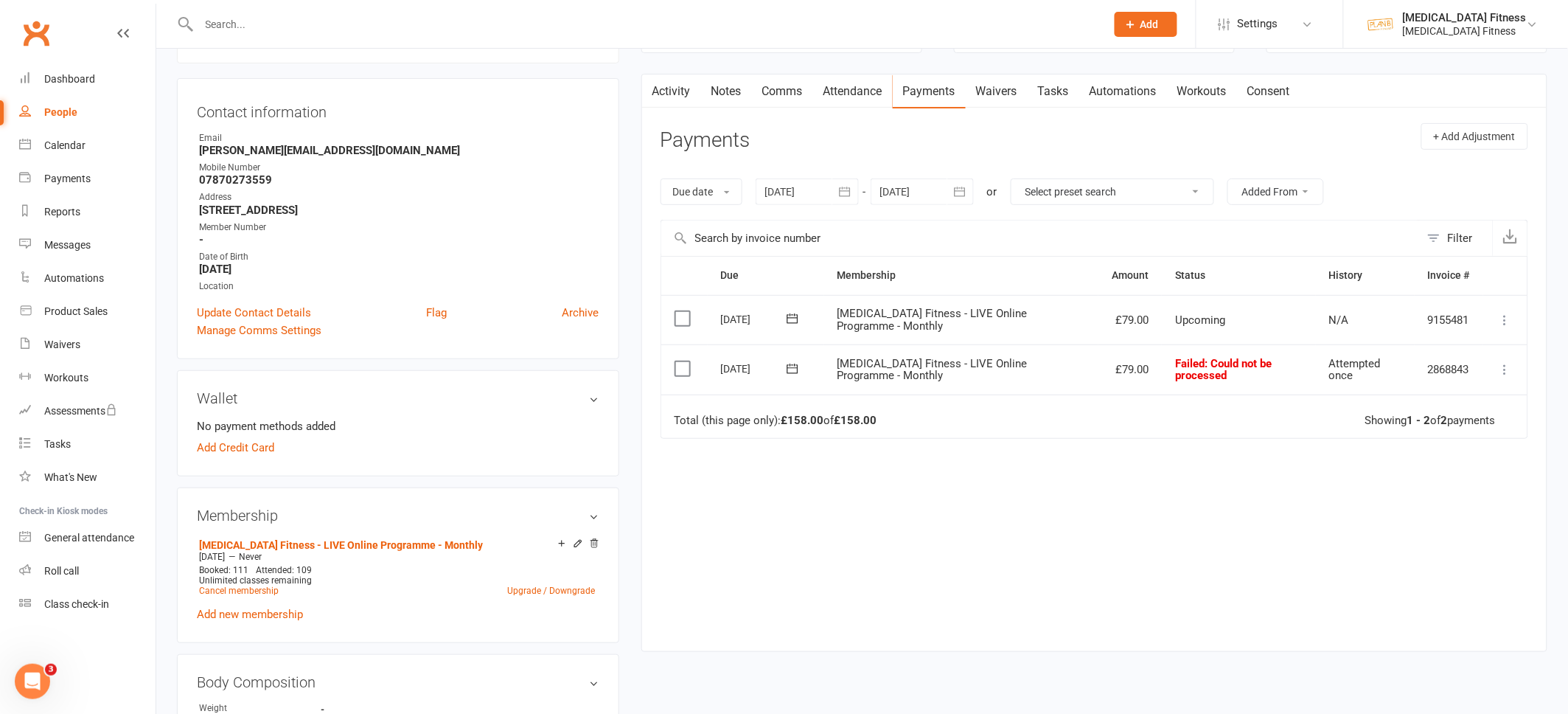
scroll to position [151, 0]
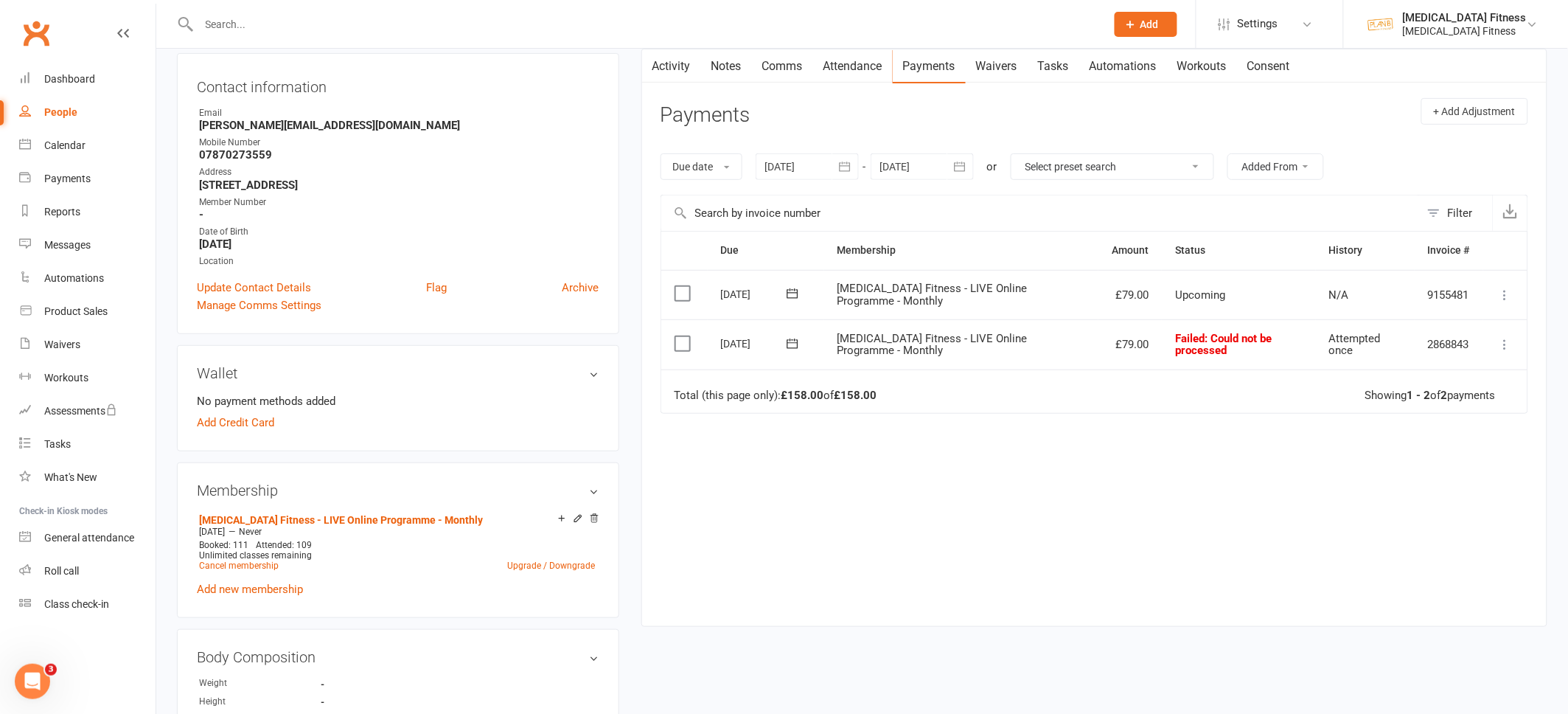
click at [1507, 343] on icon at bounding box center [1505, 344] width 15 height 15
click at [1415, 432] on link "Mark as Paid (Other)" at bounding box center [1441, 431] width 146 height 29
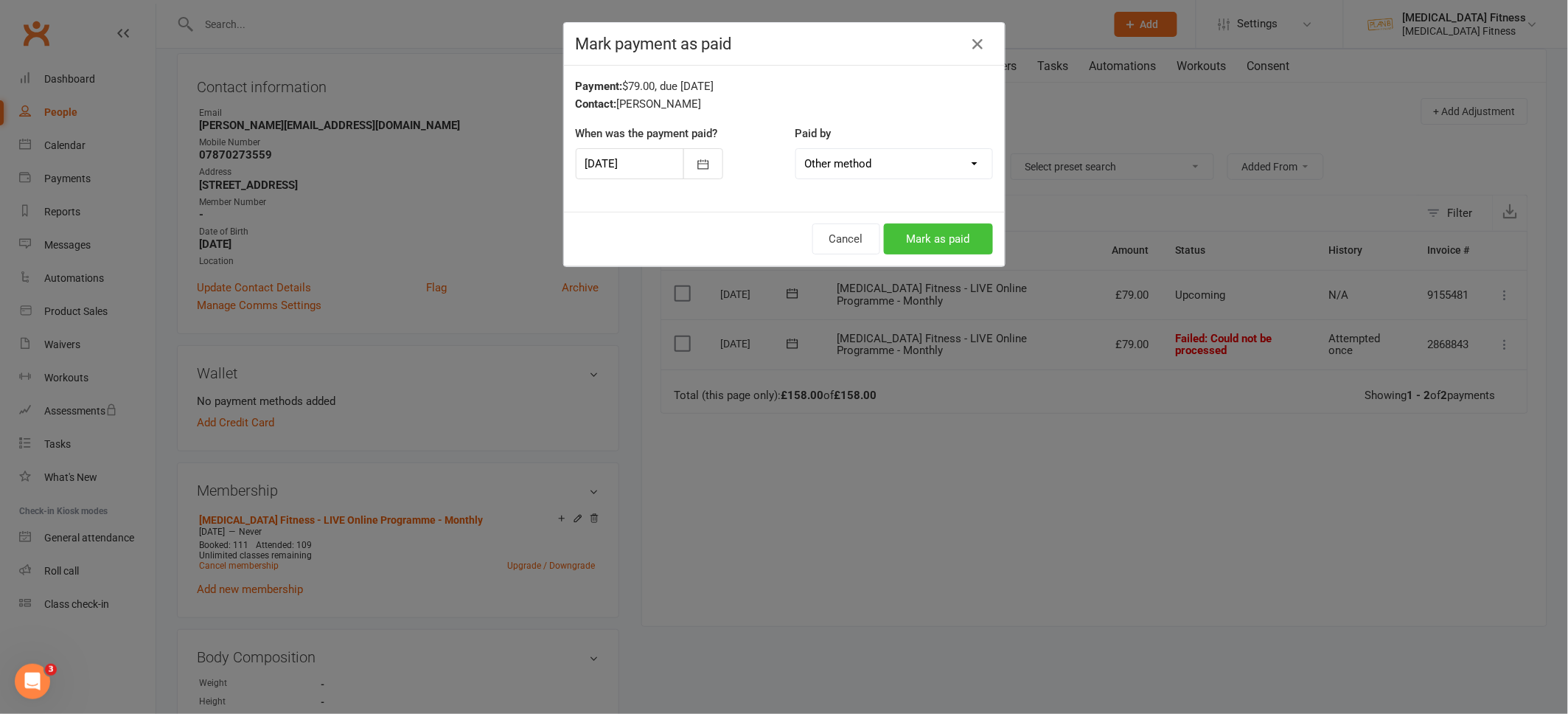
click at [957, 251] on button "Mark as paid" at bounding box center [939, 239] width 109 height 31
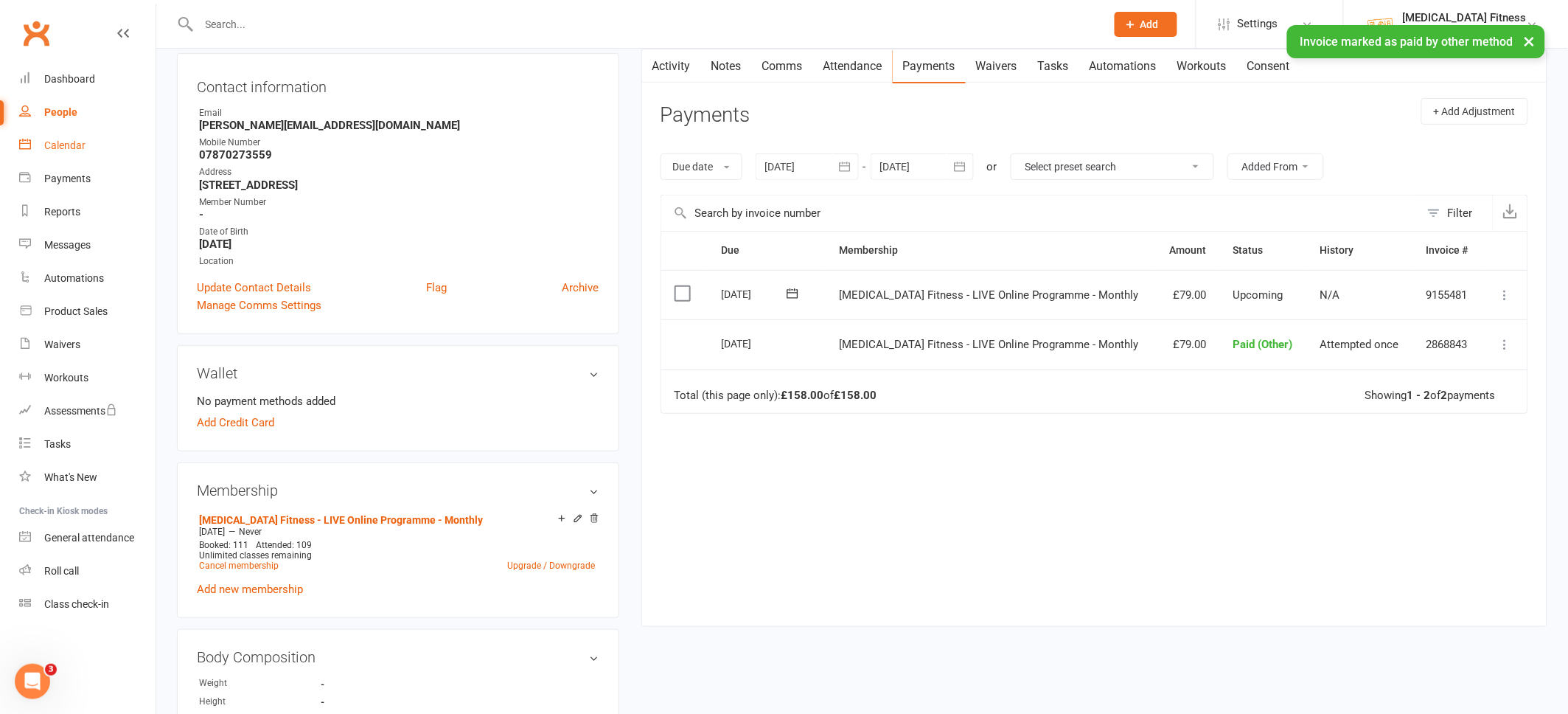
click at [61, 142] on div "Calendar" at bounding box center [65, 145] width 41 height 12
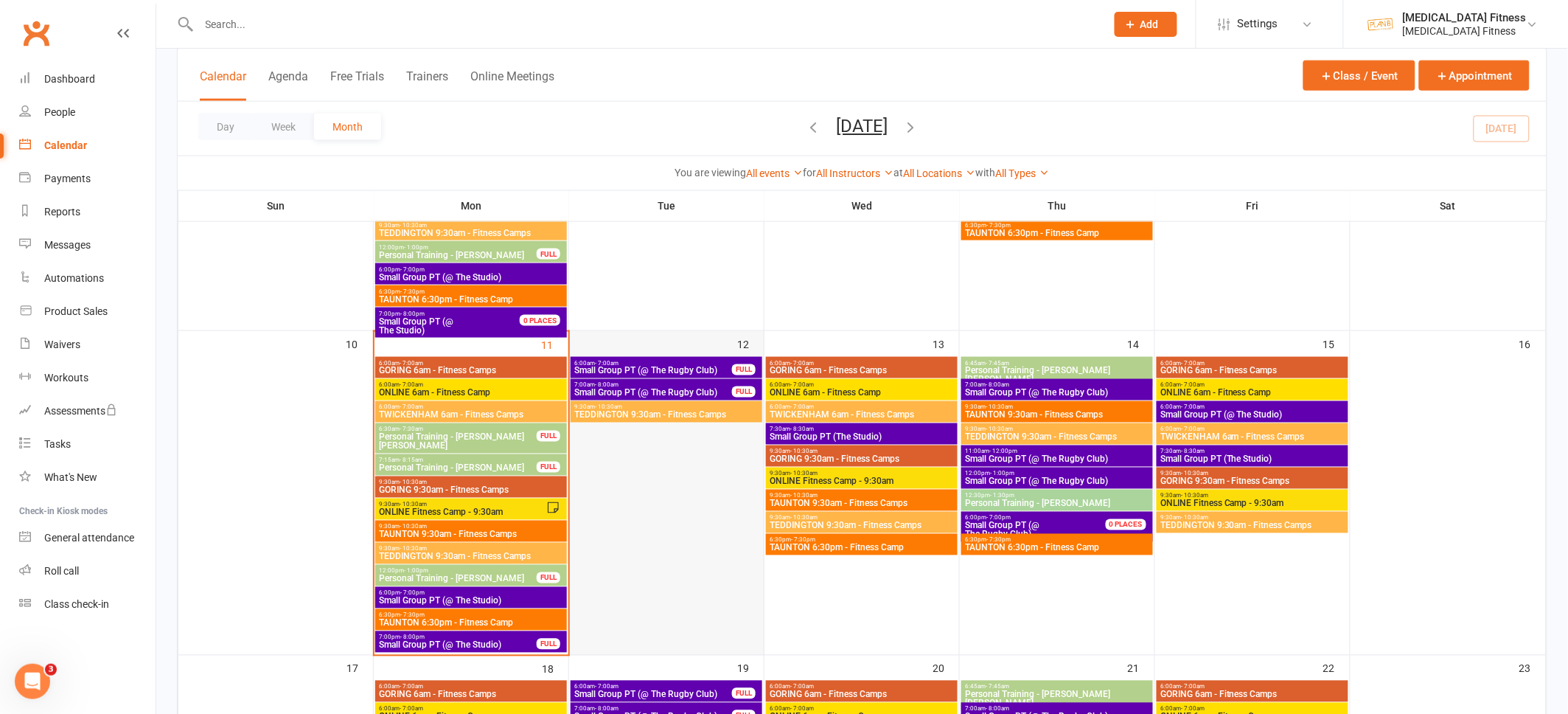
scroll to position [659, 0]
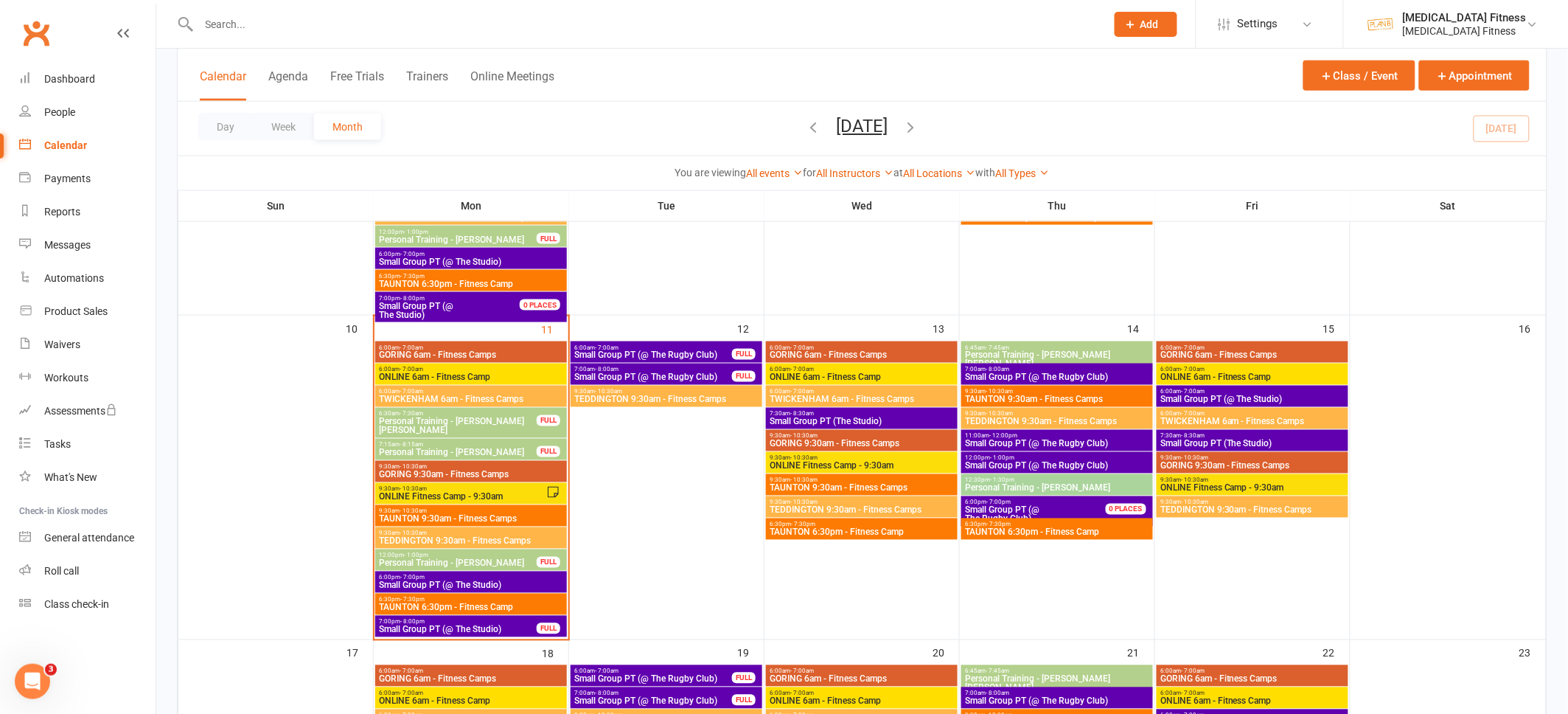
click at [508, 398] on span "TWICKENHAM 6am - Fitness Camps" at bounding box center [471, 399] width 186 height 9
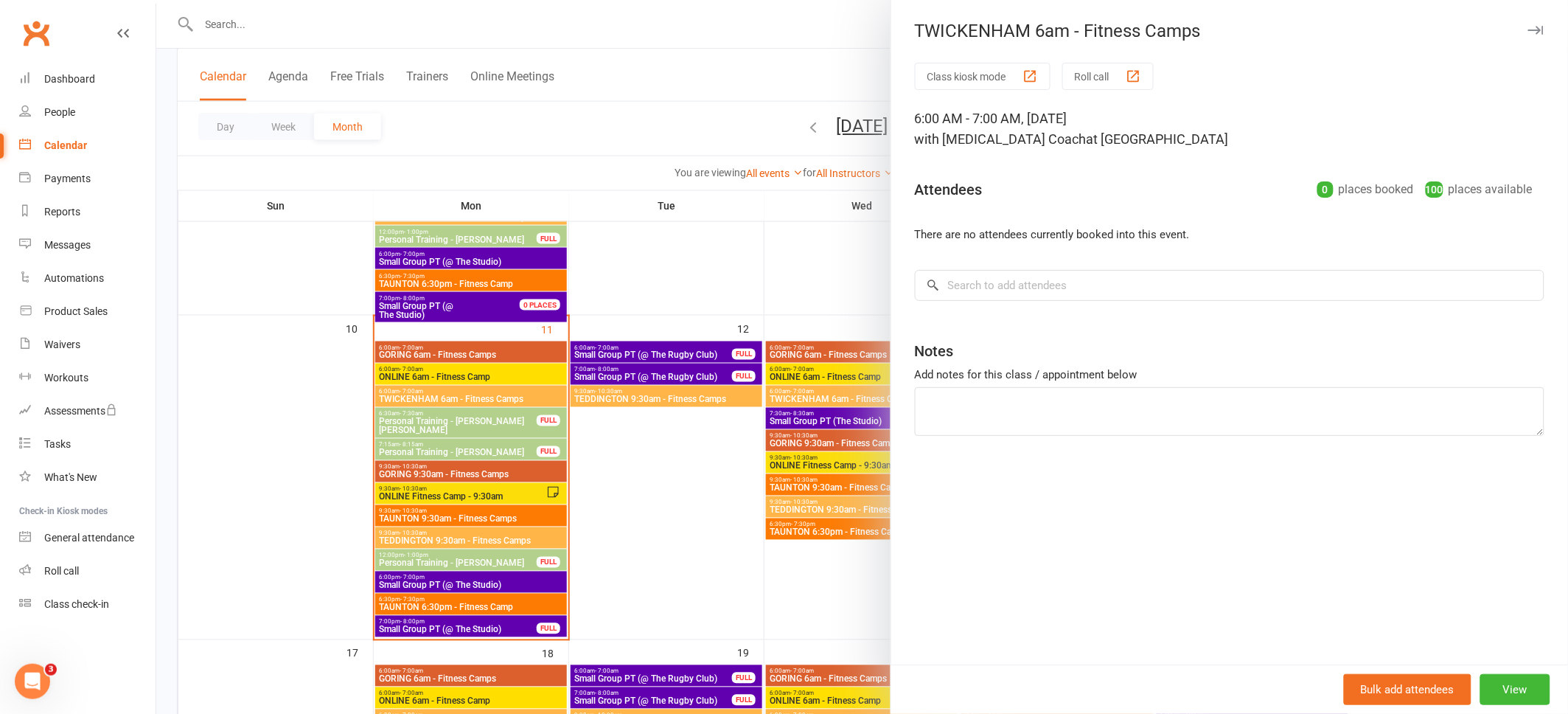
click at [1021, 73] on button "Class kiosk mode" at bounding box center [983, 76] width 135 height 28
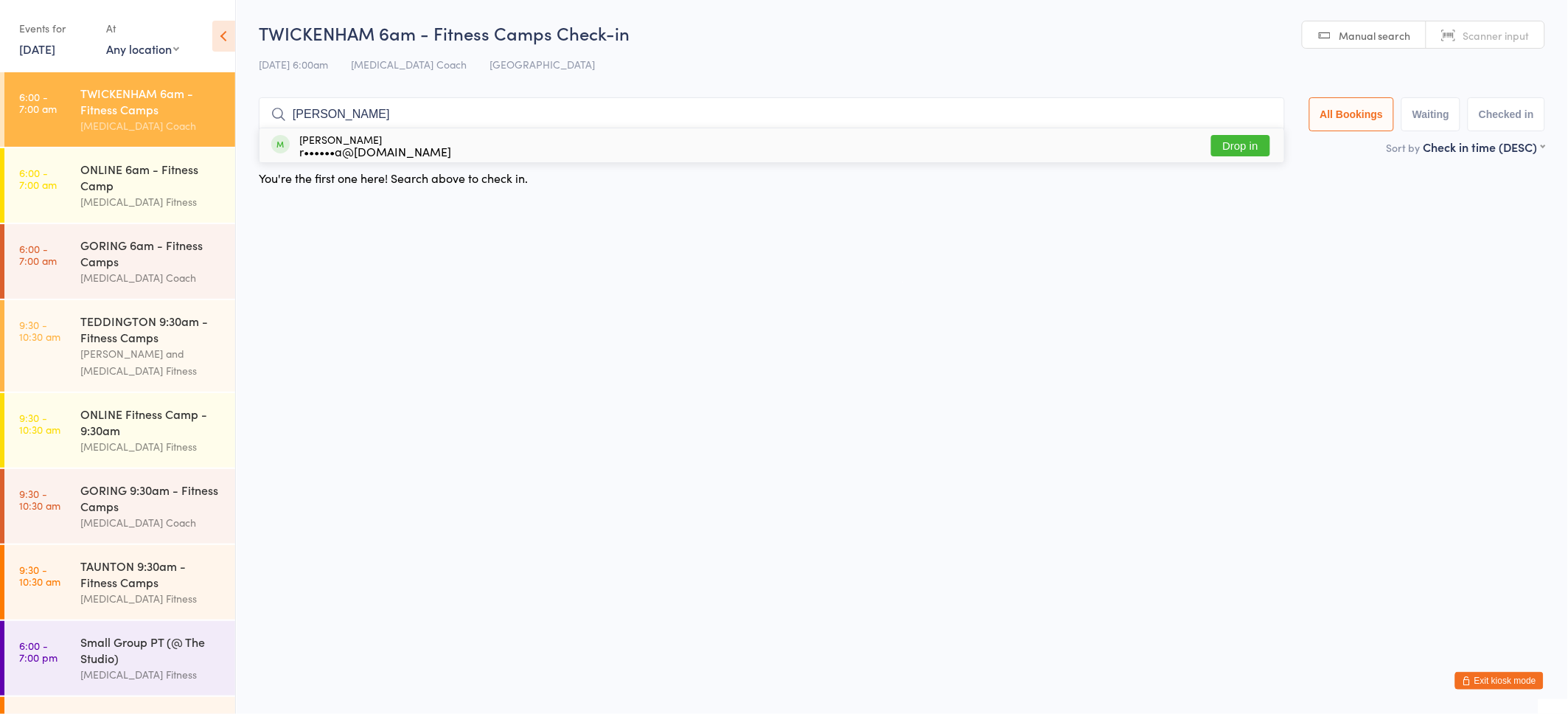
click at [566, 214] on html "You have now entered Kiosk Mode. Members will be able to check themselves in us…" at bounding box center [784, 357] width 1568 height 714
click at [522, 124] on input "resh" at bounding box center [772, 114] width 1027 height 34
type input "r"
type input "Resh"
click at [522, 142] on div "Reshma Premji Ghedia r••••••a@gmail.com Drop in" at bounding box center [772, 145] width 1025 height 34
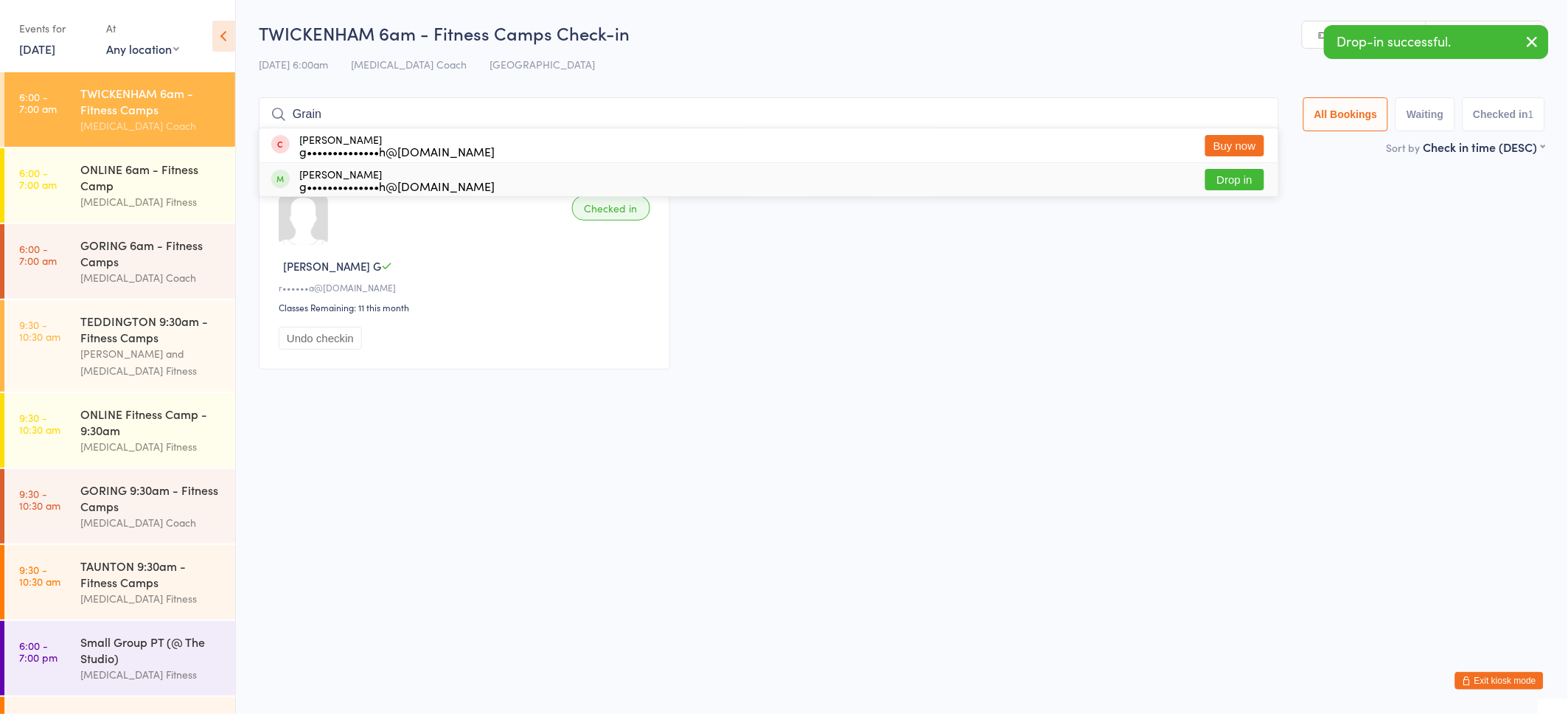
type input "Grain"
click at [511, 186] on div "Grainne d’Ancona g••••••••••••••h@hotmail.com Drop in" at bounding box center [769, 179] width 1019 height 33
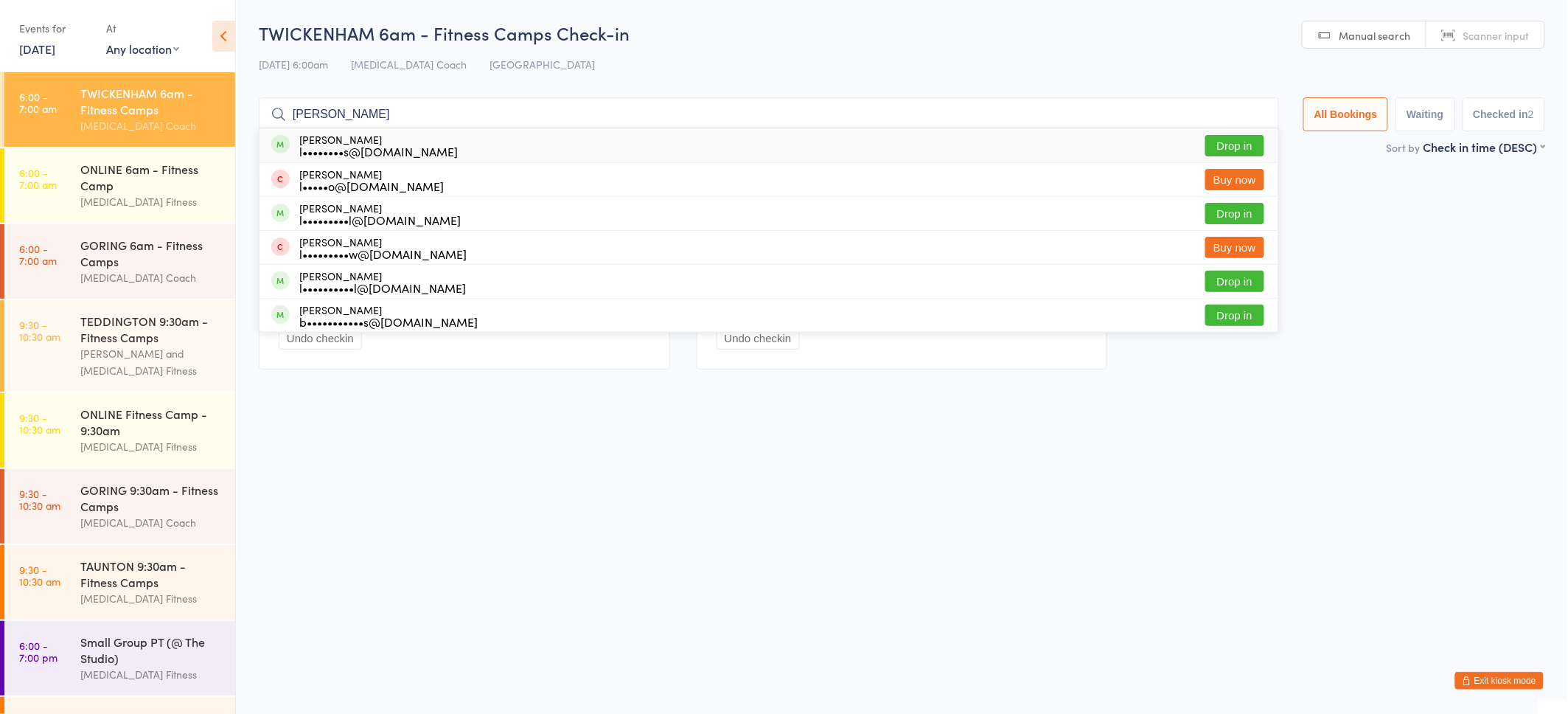
type input "Lucy"
click at [397, 147] on div "l••••••••s@gmail.com" at bounding box center [378, 151] width 158 height 12
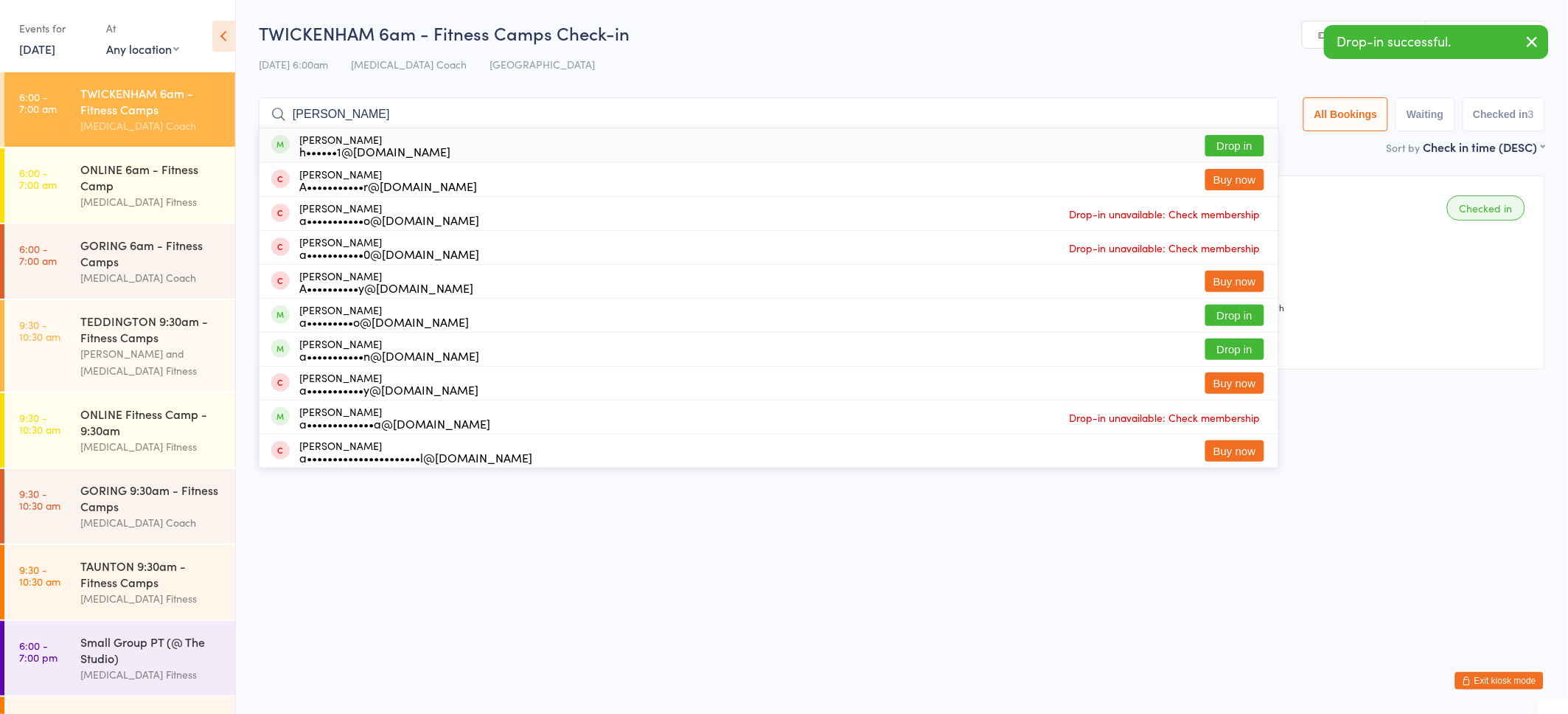
type input "Ann"
click at [300, 151] on div "h••••••1@aol.com" at bounding box center [374, 151] width 151 height 12
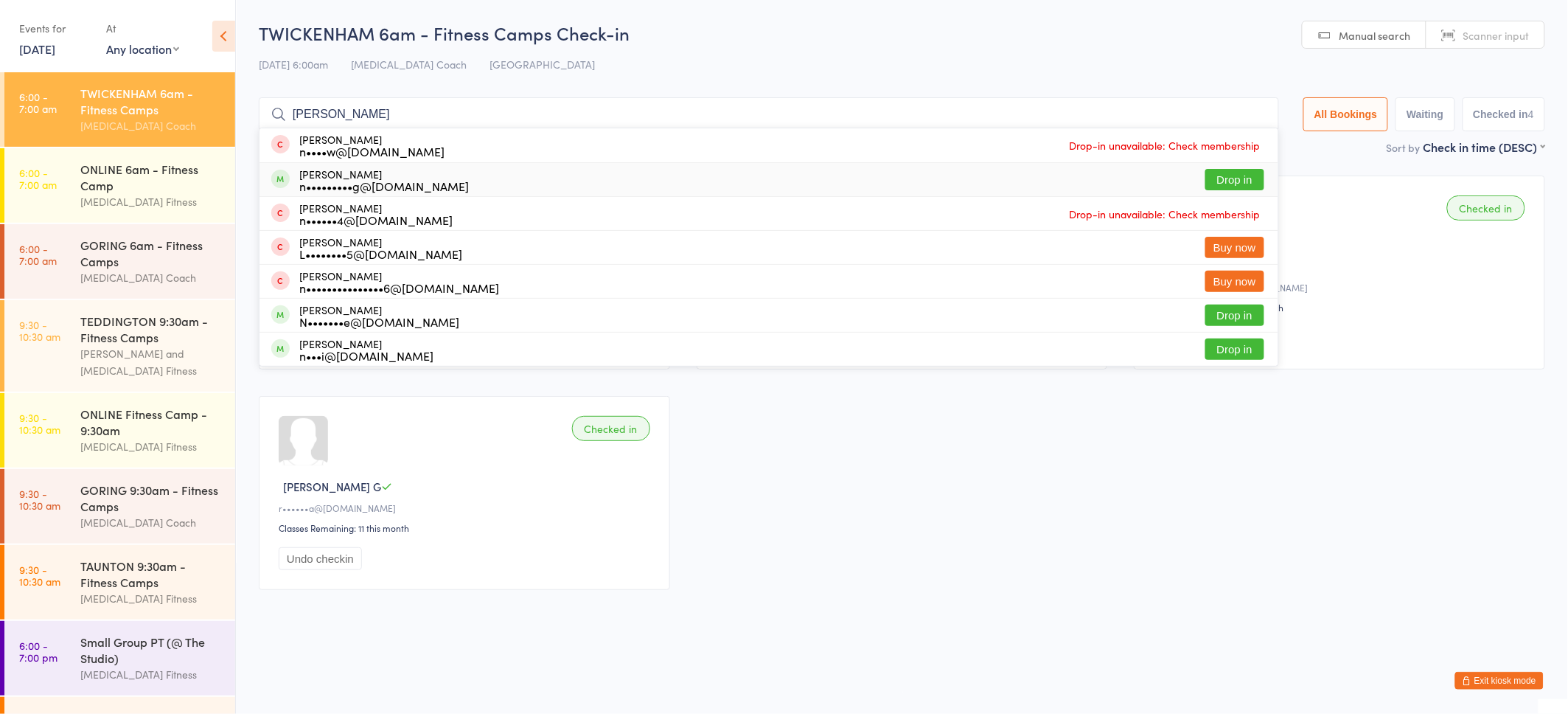
type input "Nicola"
click at [299, 168] on div "Nicola Meadley n•••••••••g@gmail.com" at bounding box center [384, 180] width 170 height 24
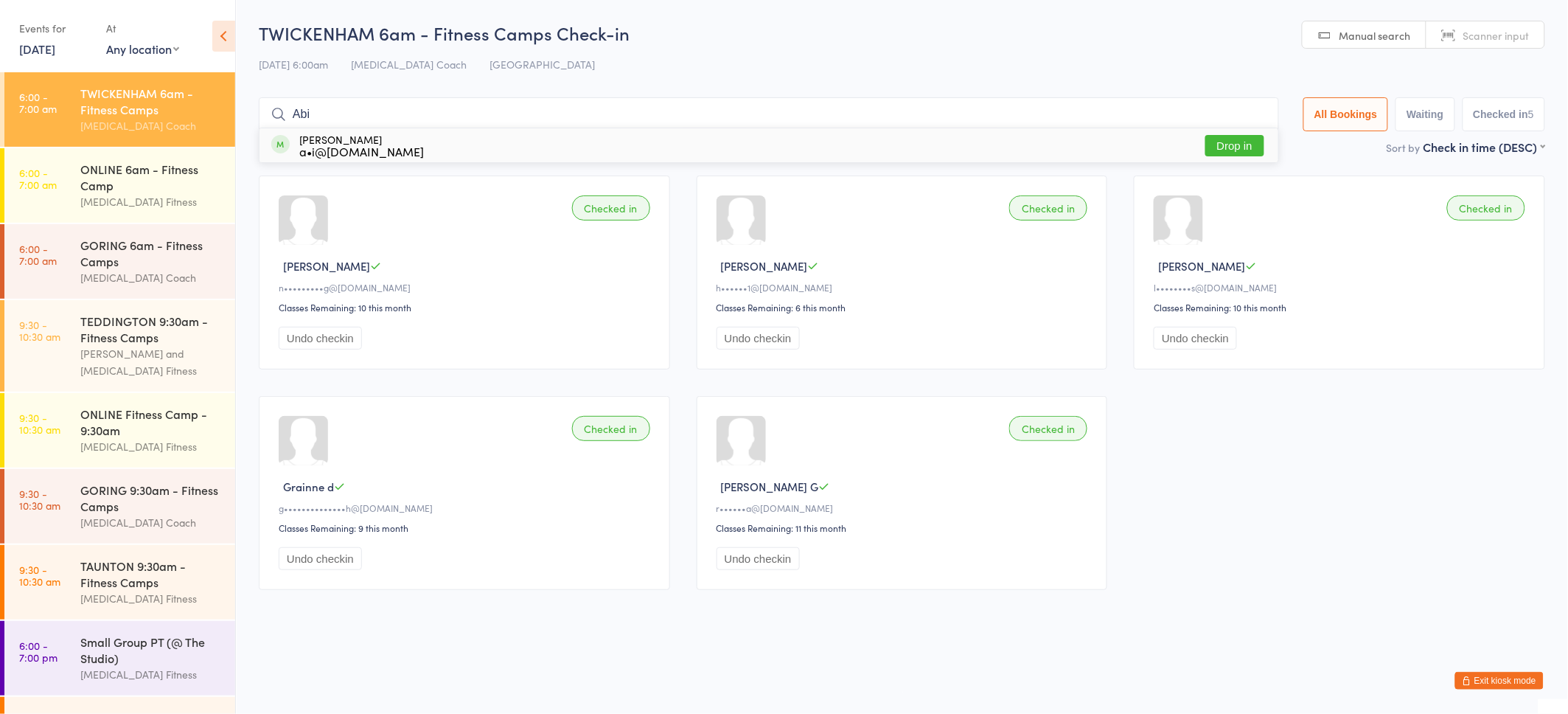
type input "Abi"
click at [308, 151] on div "a•i@abigailbray.com" at bounding box center [361, 151] width 124 height 12
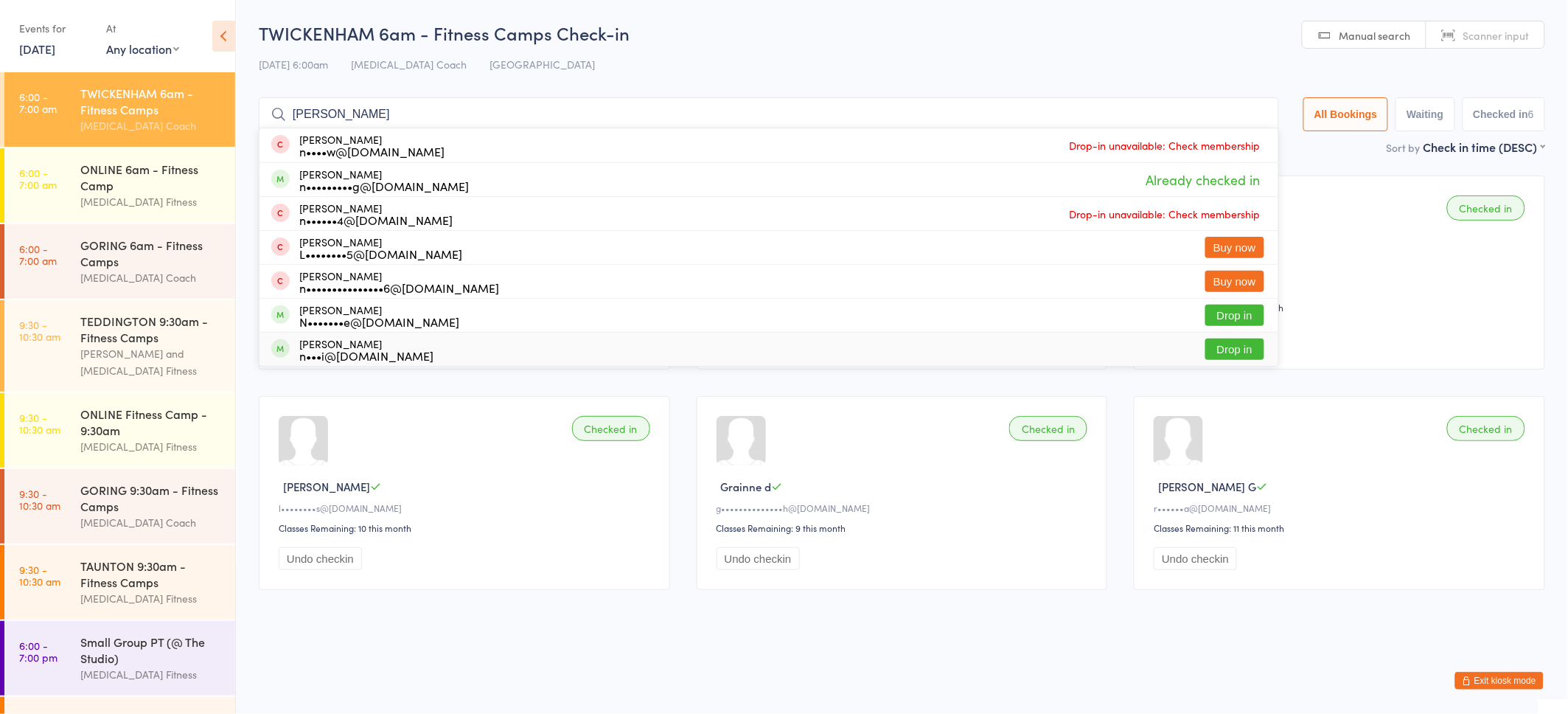
type input "Nicola"
click at [333, 350] on div "n•••i@bandanaman.co.uk" at bounding box center [366, 355] width 135 height 12
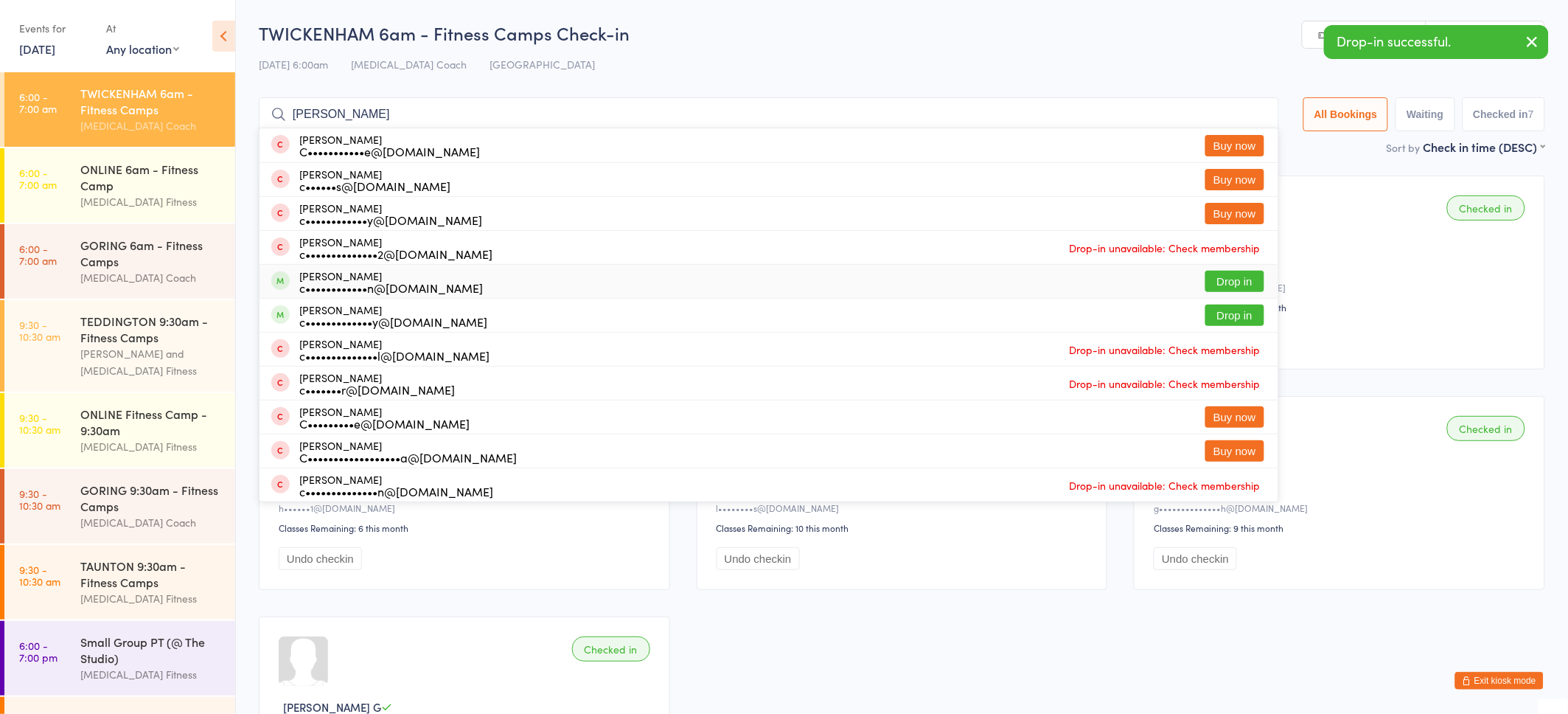
type input "Claire"
click at [332, 282] on div "c••••••••••••n@hotmail.co.uk" at bounding box center [390, 287] width 183 height 12
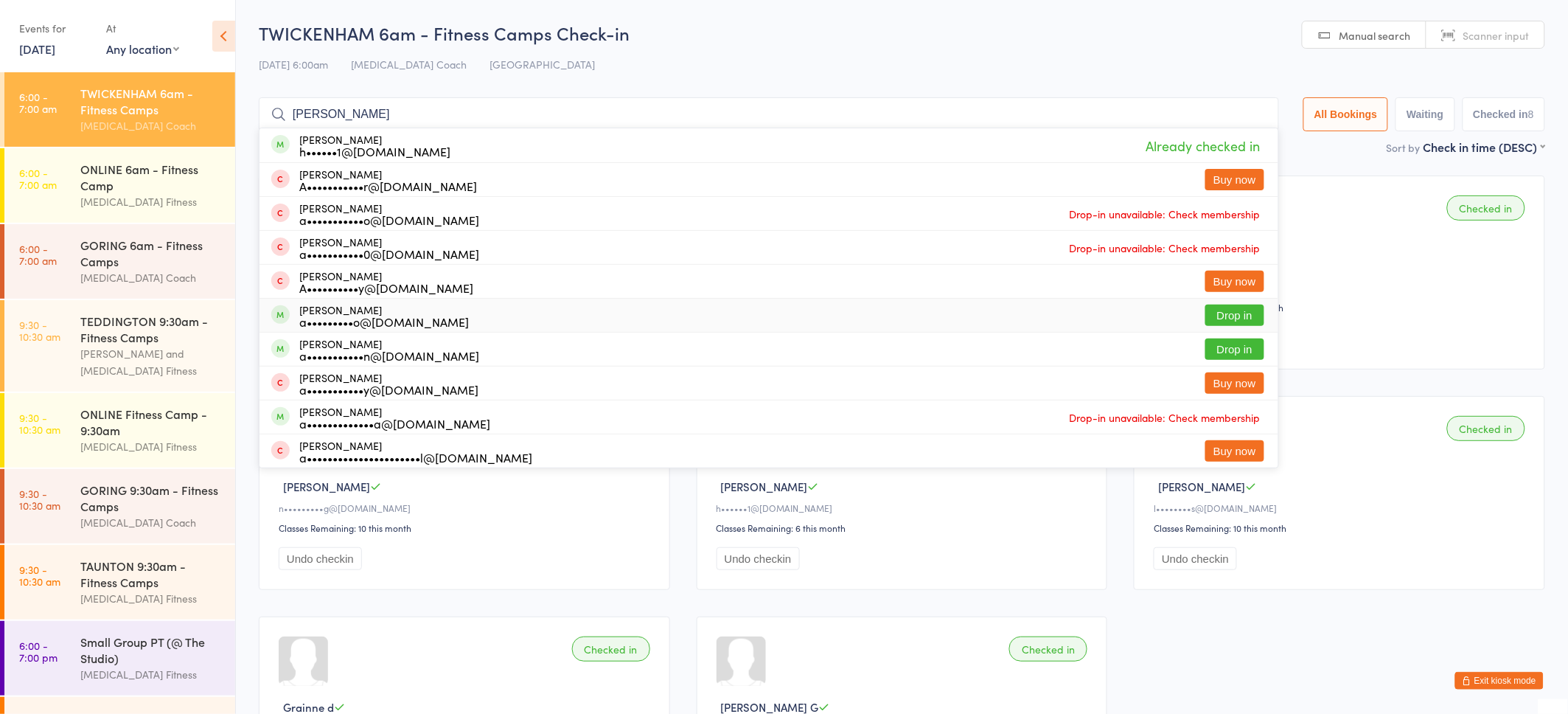
type input "Ann"
click at [333, 310] on div "Anneke Sando a•••••••••o@gmail.com" at bounding box center [384, 316] width 170 height 24
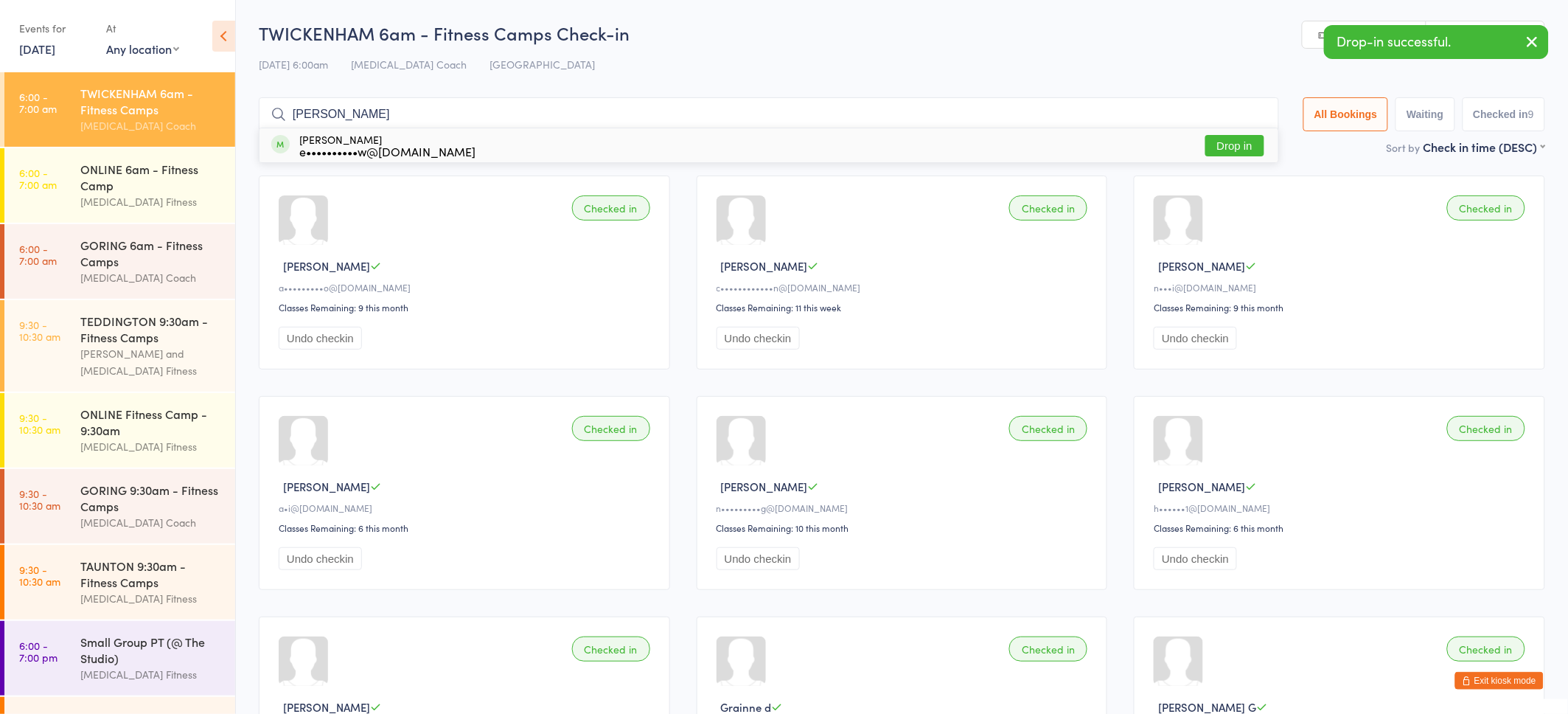
type input "Erin"
click at [322, 146] on div "e••••••••••w@hotmail.co.uk" at bounding box center [387, 151] width 176 height 12
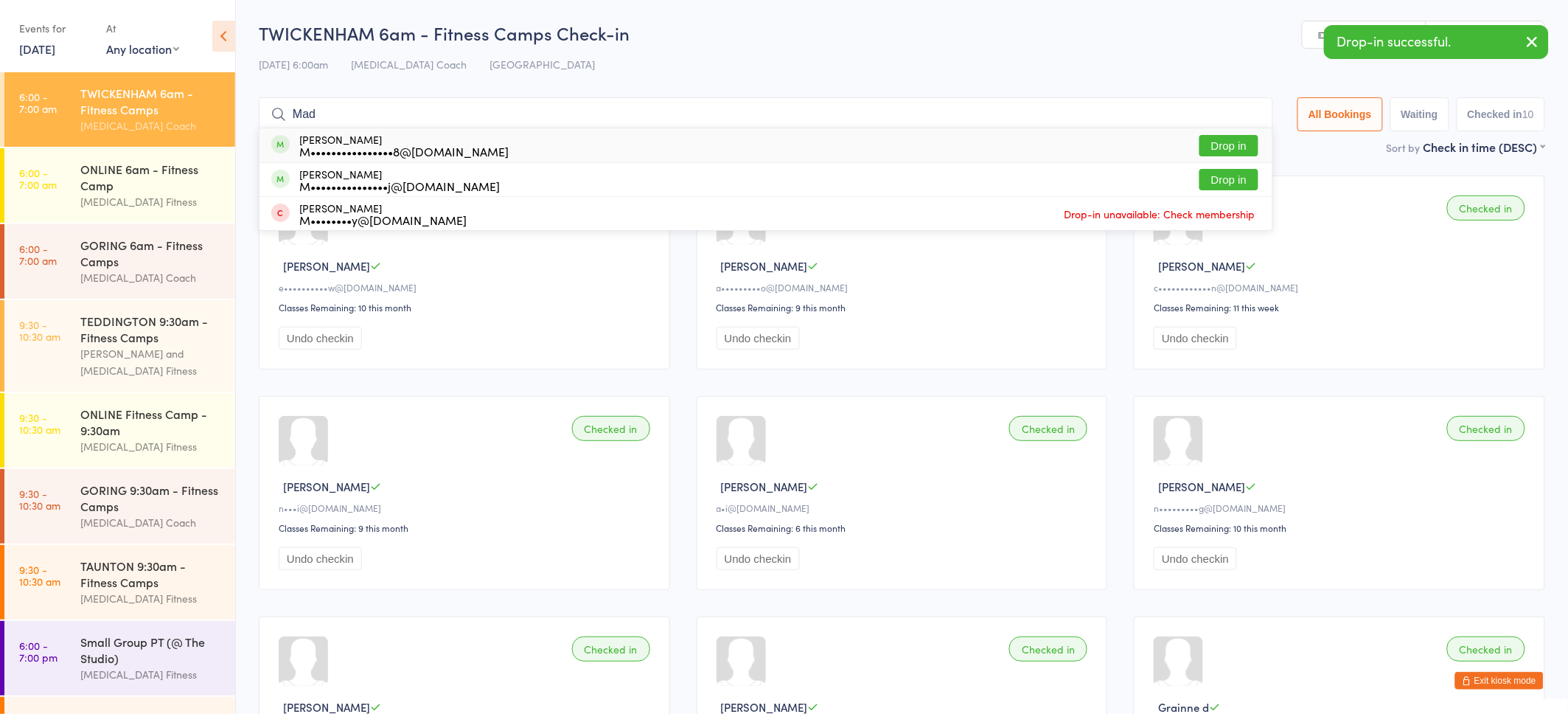
type input "Mad"
click at [326, 176] on div "Madelijne Vermeij M•••••••••••••••j@yahoo.co.uk" at bounding box center [399, 180] width 201 height 24
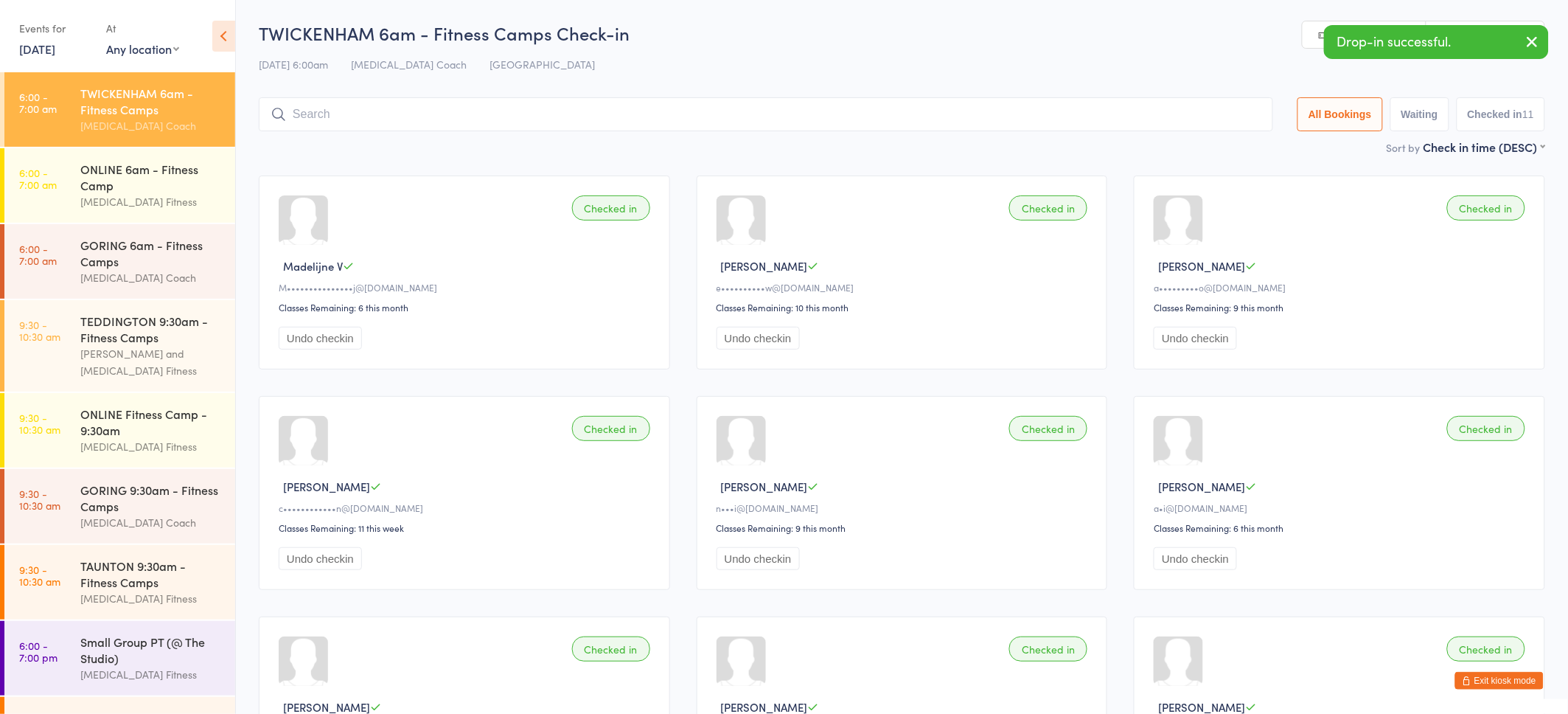
click at [1529, 43] on icon "button" at bounding box center [1533, 41] width 17 height 18
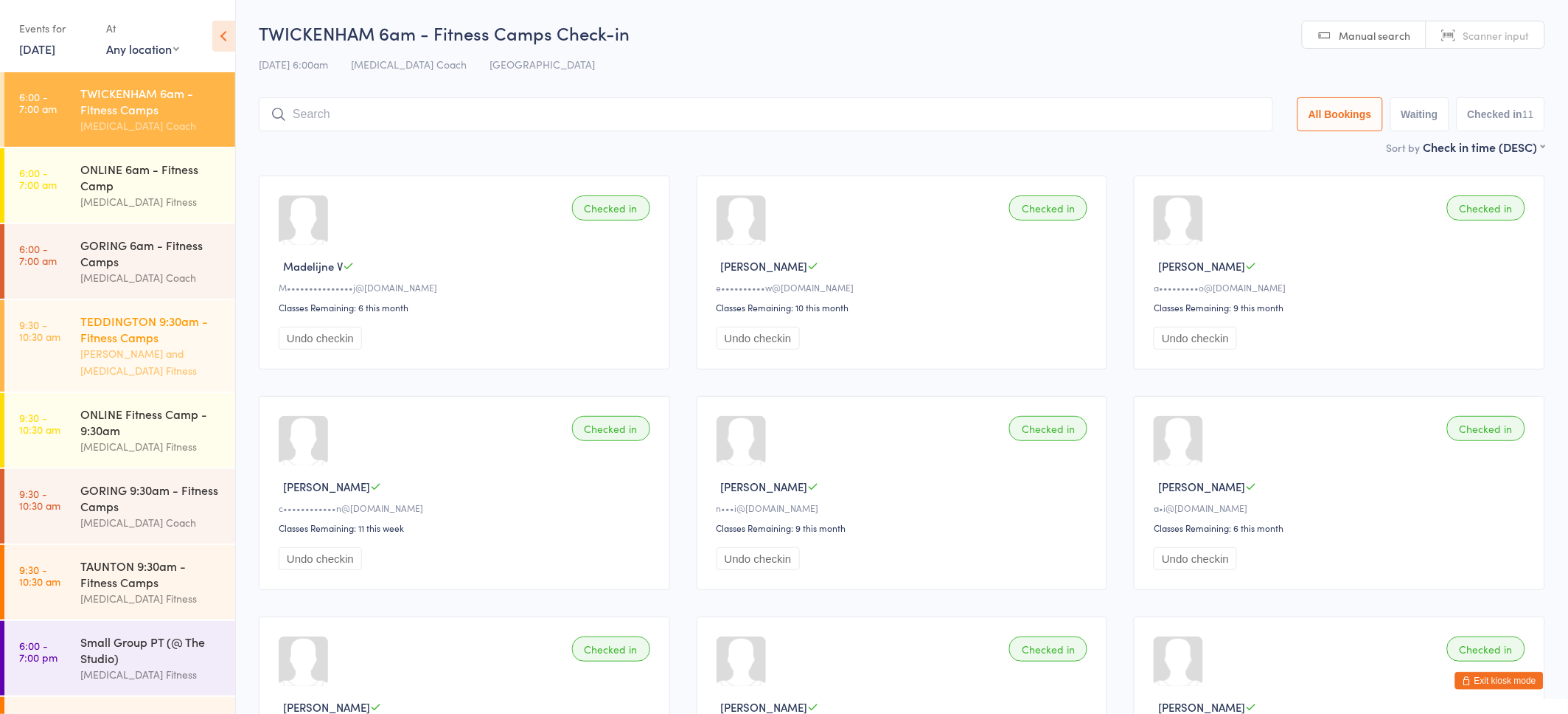
click at [122, 323] on div "TEDDINGTON 9:30am - Fitness Camps" at bounding box center [151, 328] width 142 height 32
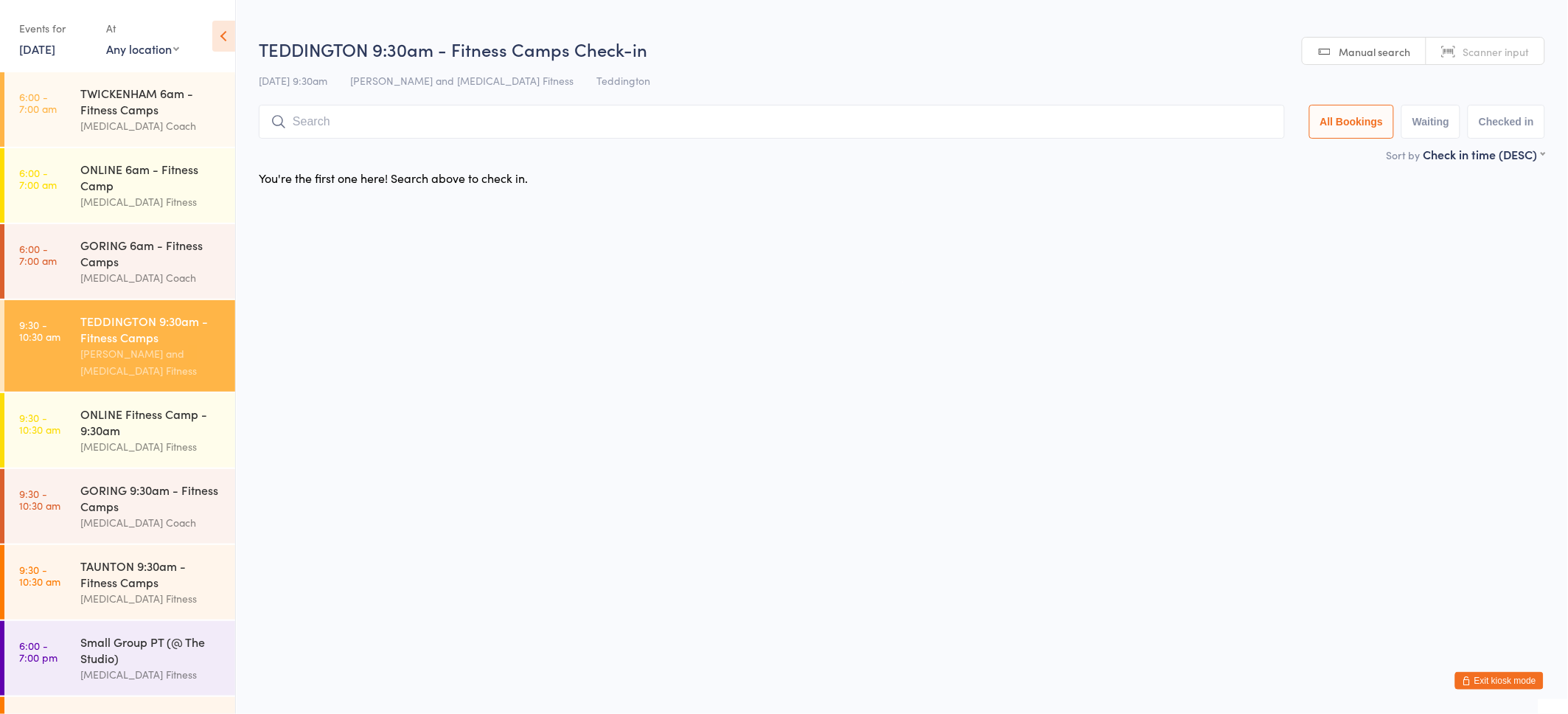
click at [301, 120] on input "search" at bounding box center [772, 121] width 1027 height 34
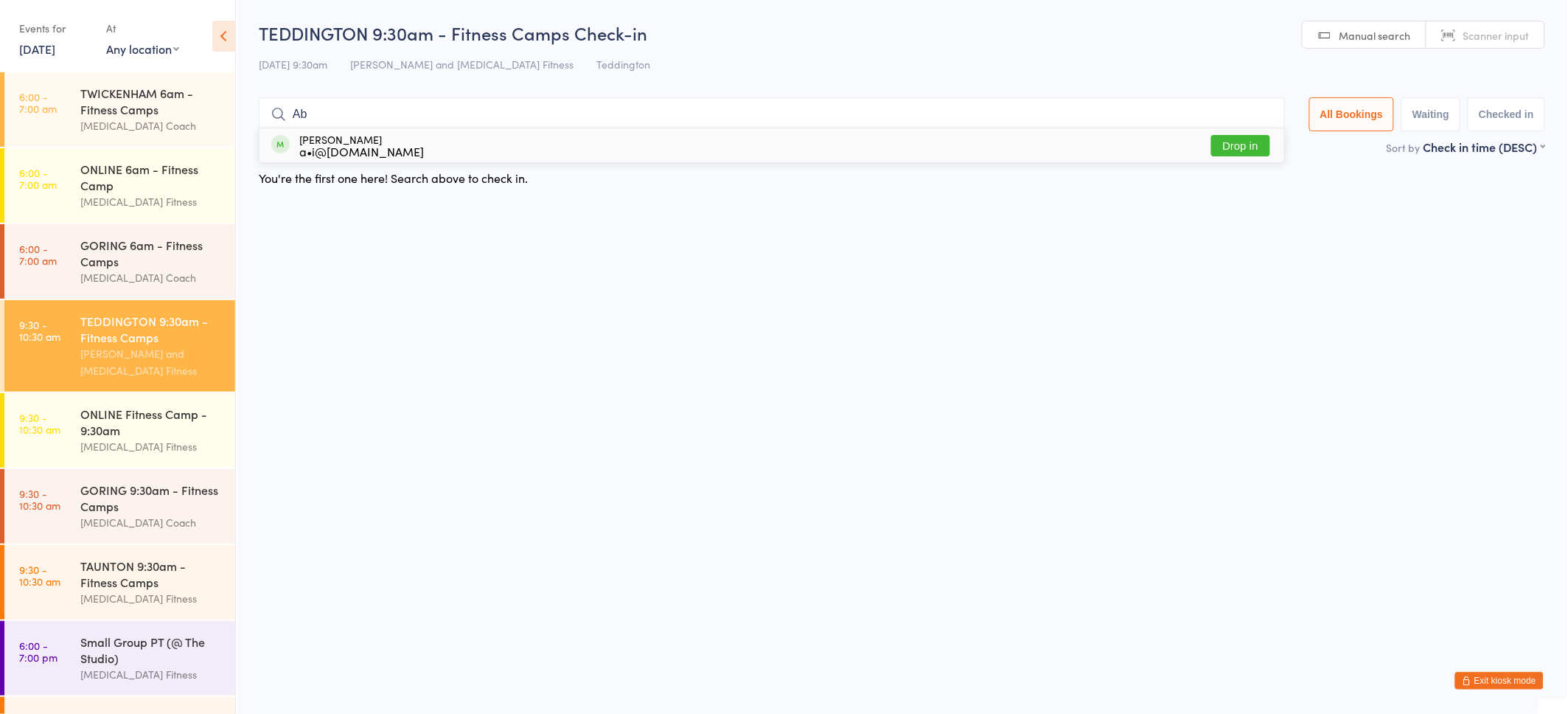
type input "A"
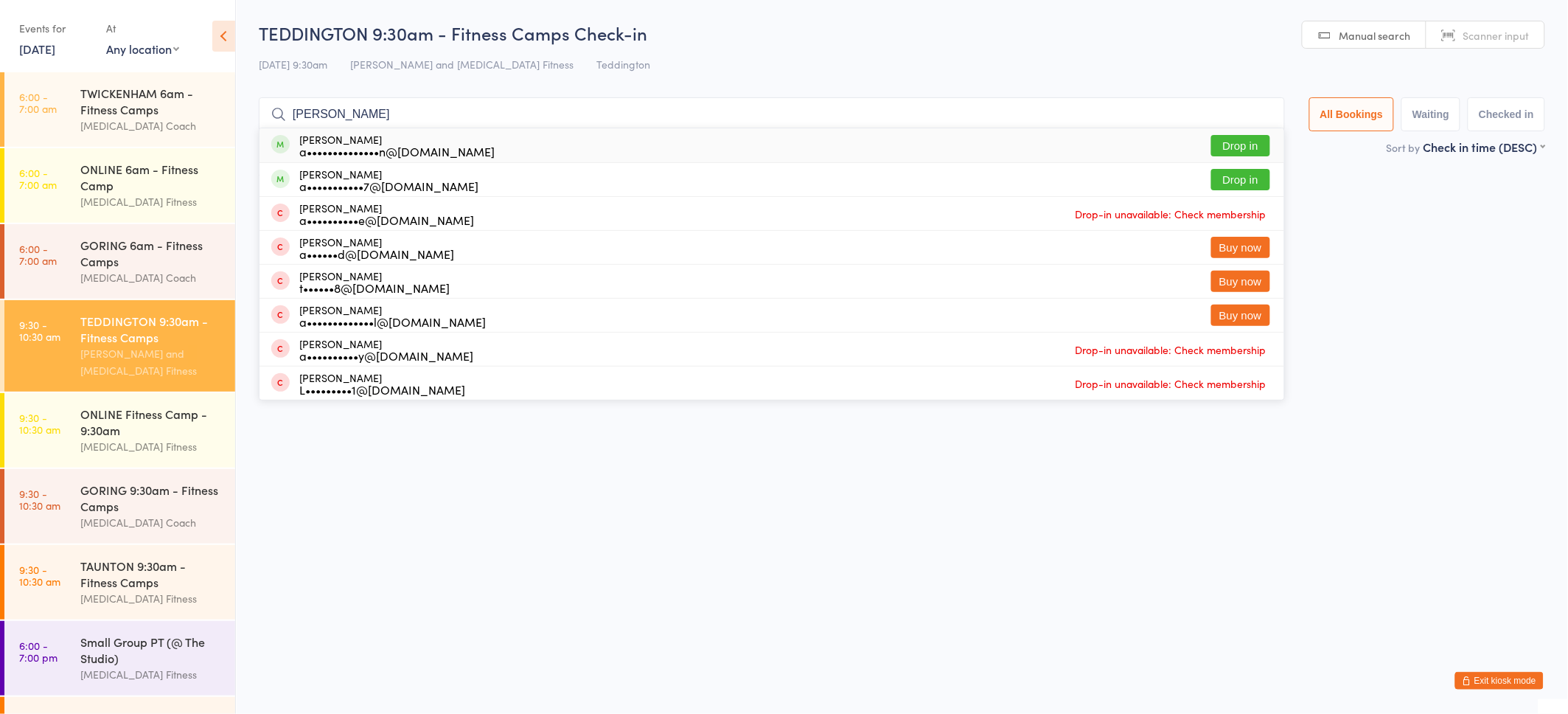
type input "Alice"
click at [299, 139] on div "Alice Moore a••••••••••••••n@gmail.com" at bounding box center [397, 146] width 195 height 24
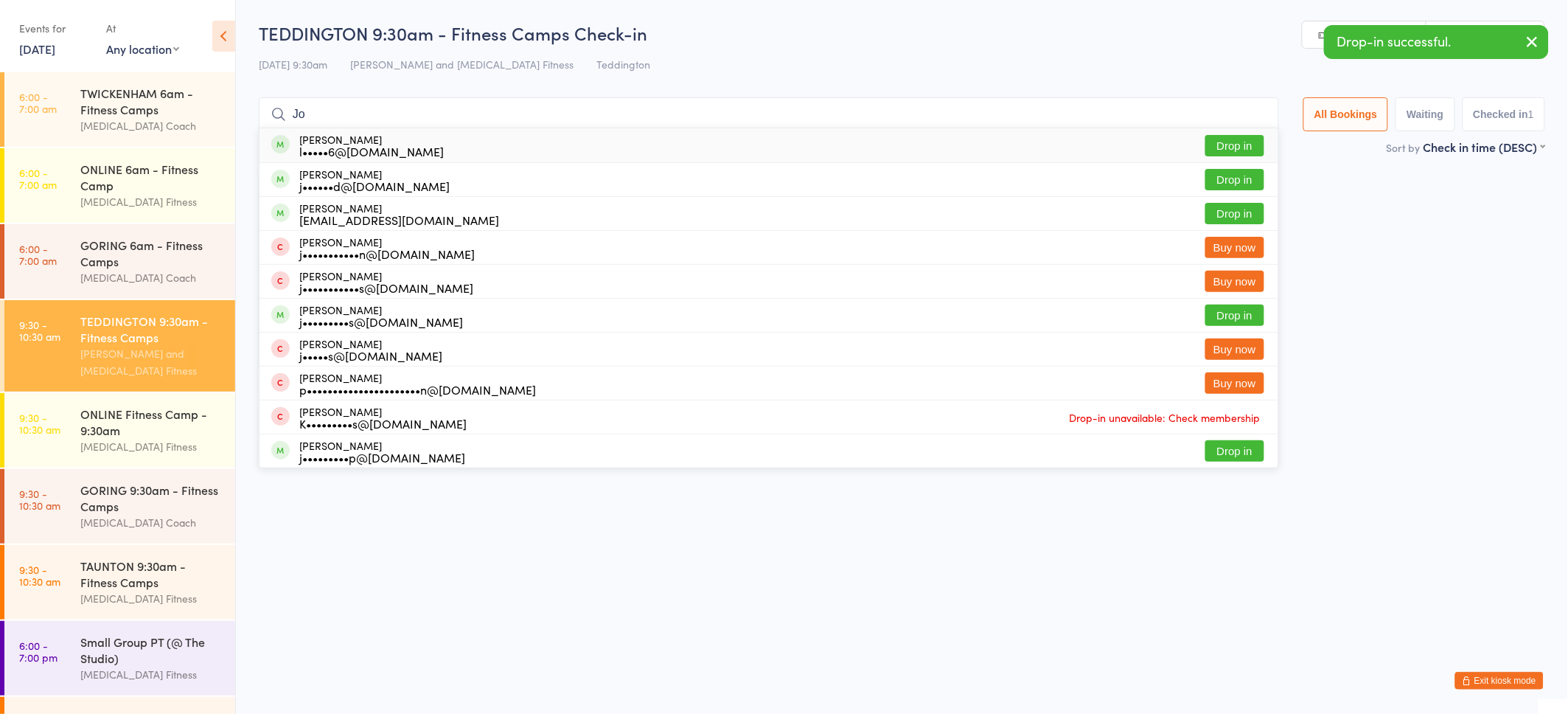
type input "Jo"
click at [304, 148] on div "l•••••6@btinternet.com" at bounding box center [371, 151] width 145 height 12
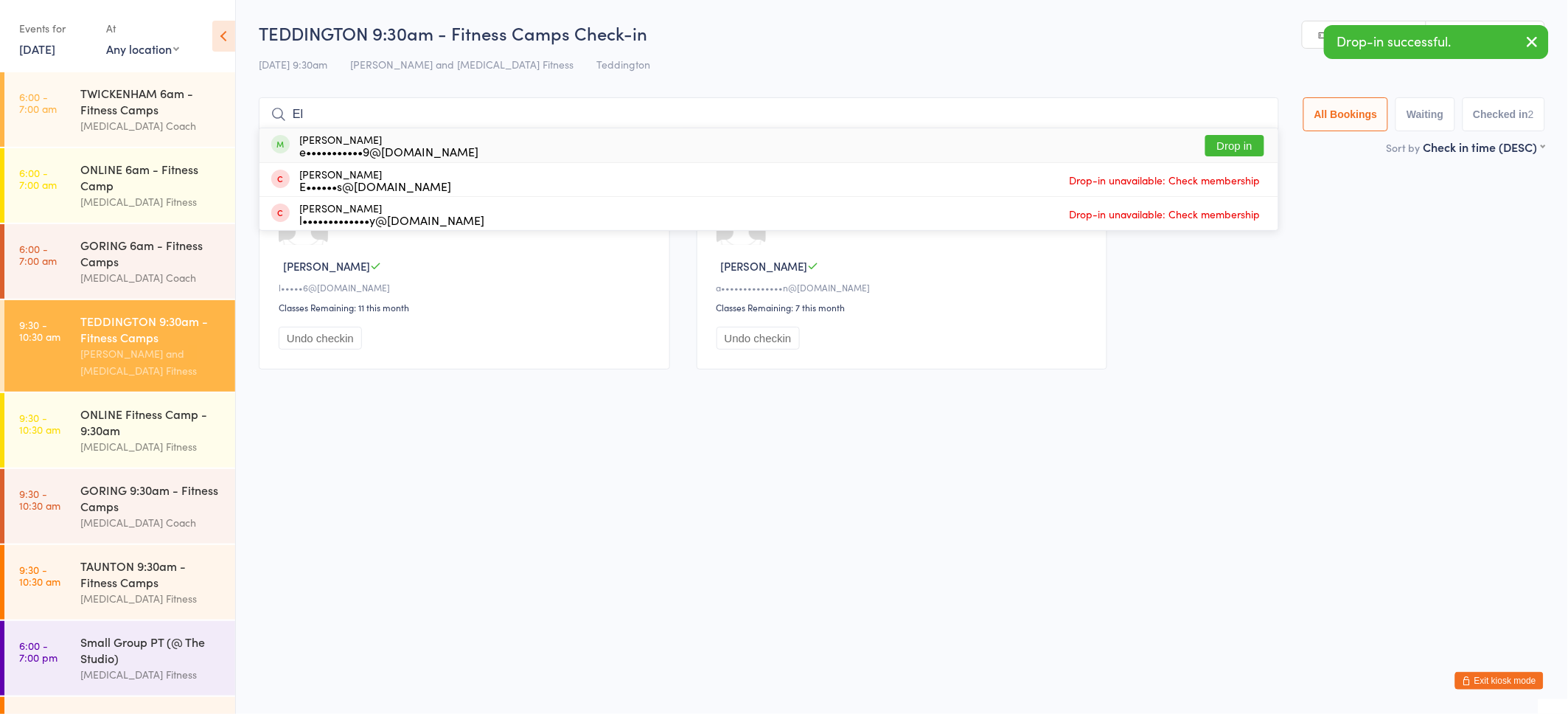
type input "E"
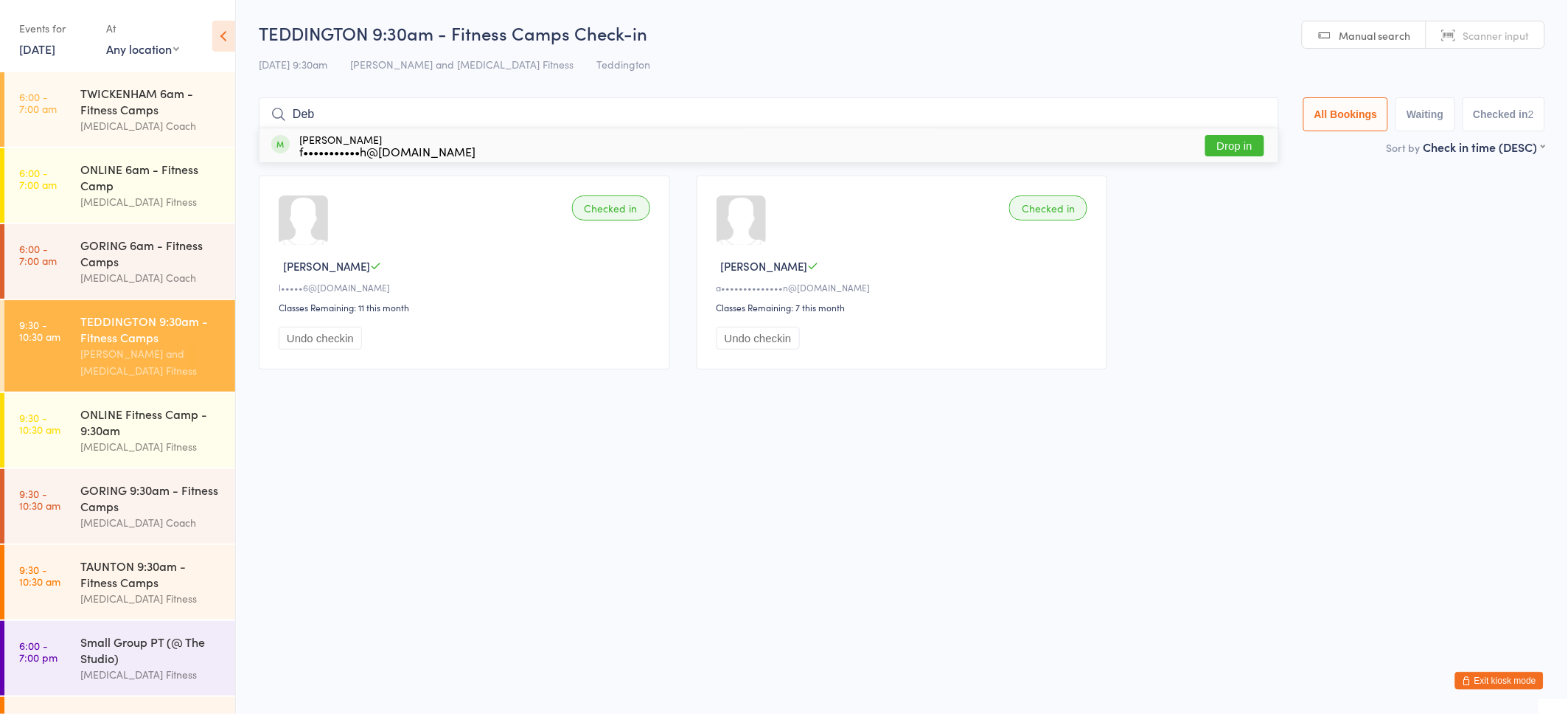
type input "Deb"
click at [299, 146] on div "f•••••••••••h@gmail.com" at bounding box center [387, 151] width 176 height 12
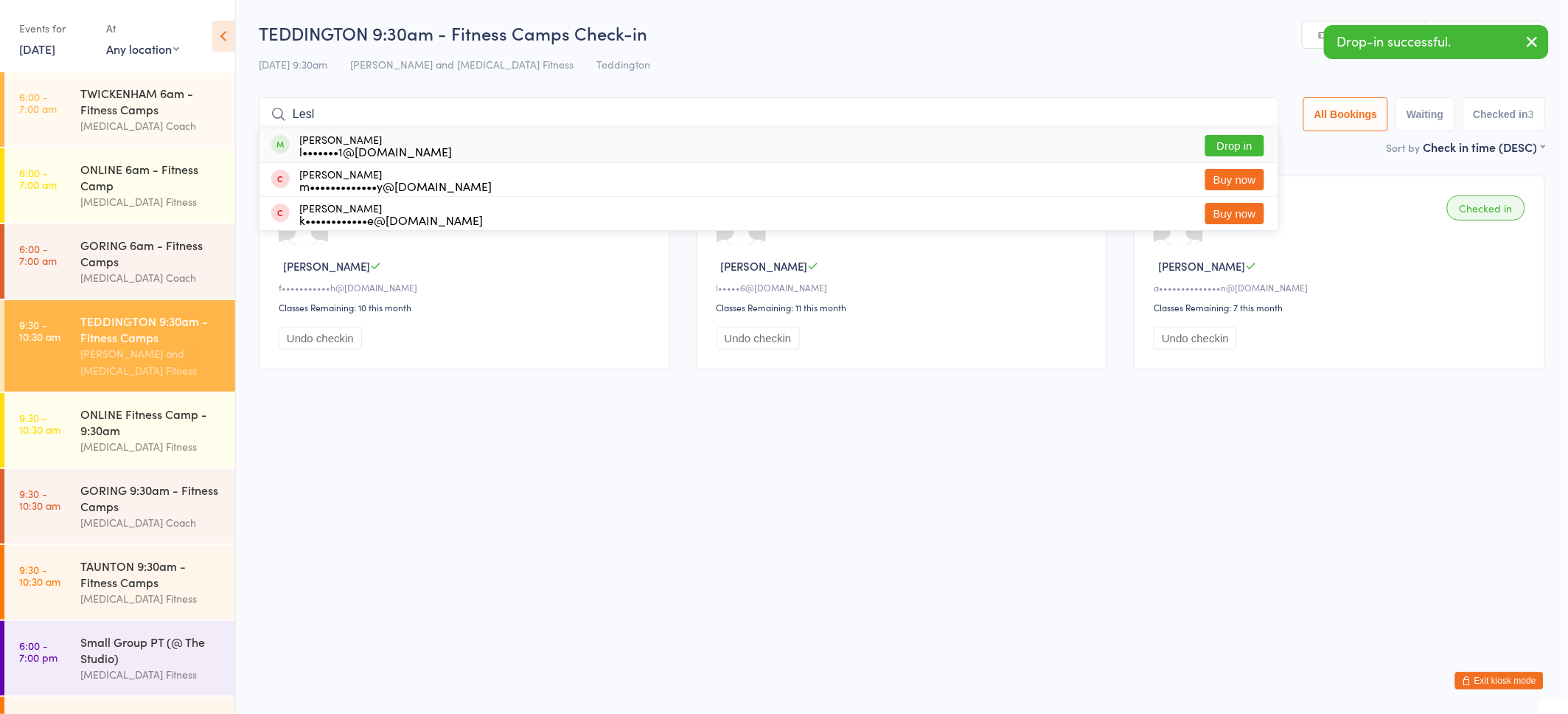
type input "Lesl"
click at [301, 140] on div "Lesley Eiloart l•••••••1@yahoo.co.uk" at bounding box center [375, 146] width 153 height 24
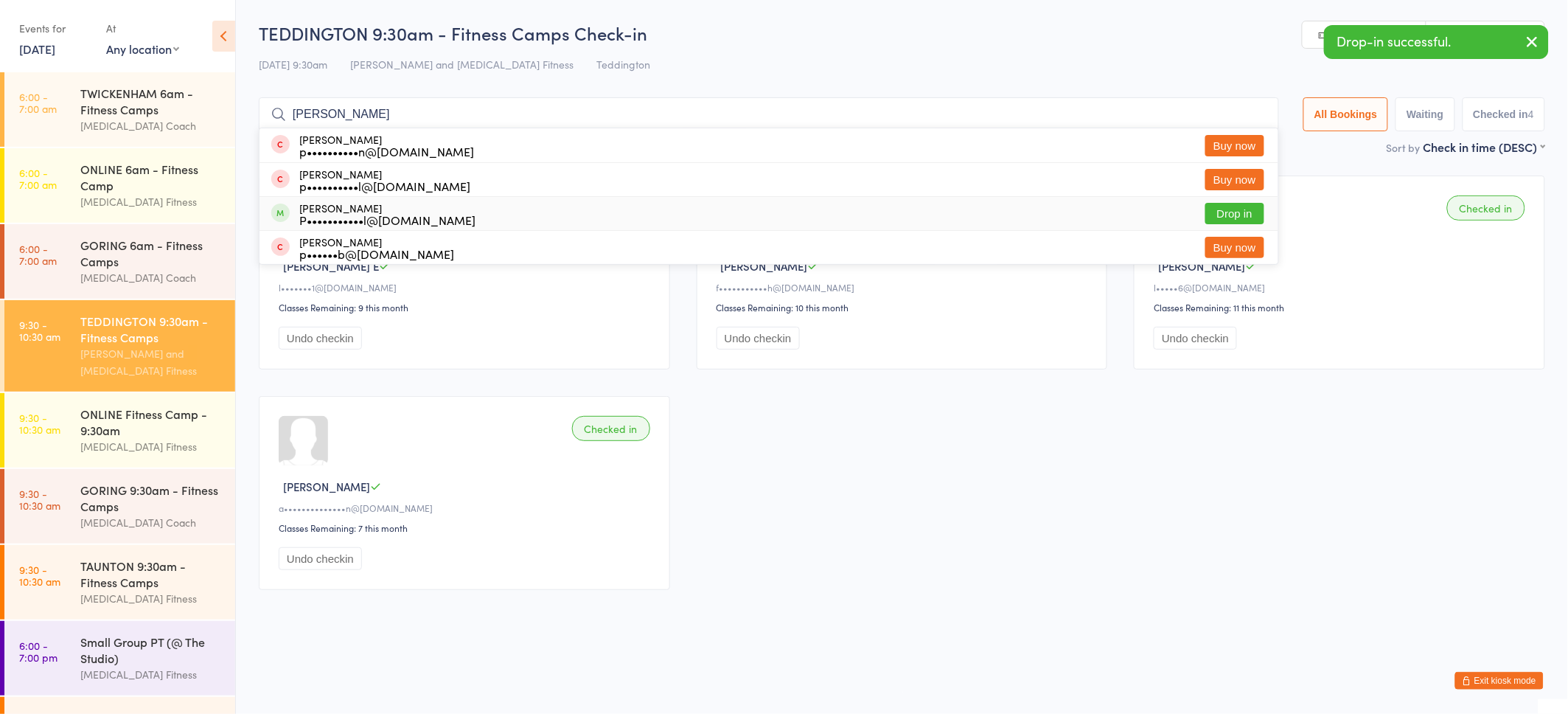
type input "Pipp"
click at [316, 209] on div "Pippa Bunkall P•••••••••••l@sky.com" at bounding box center [387, 214] width 176 height 24
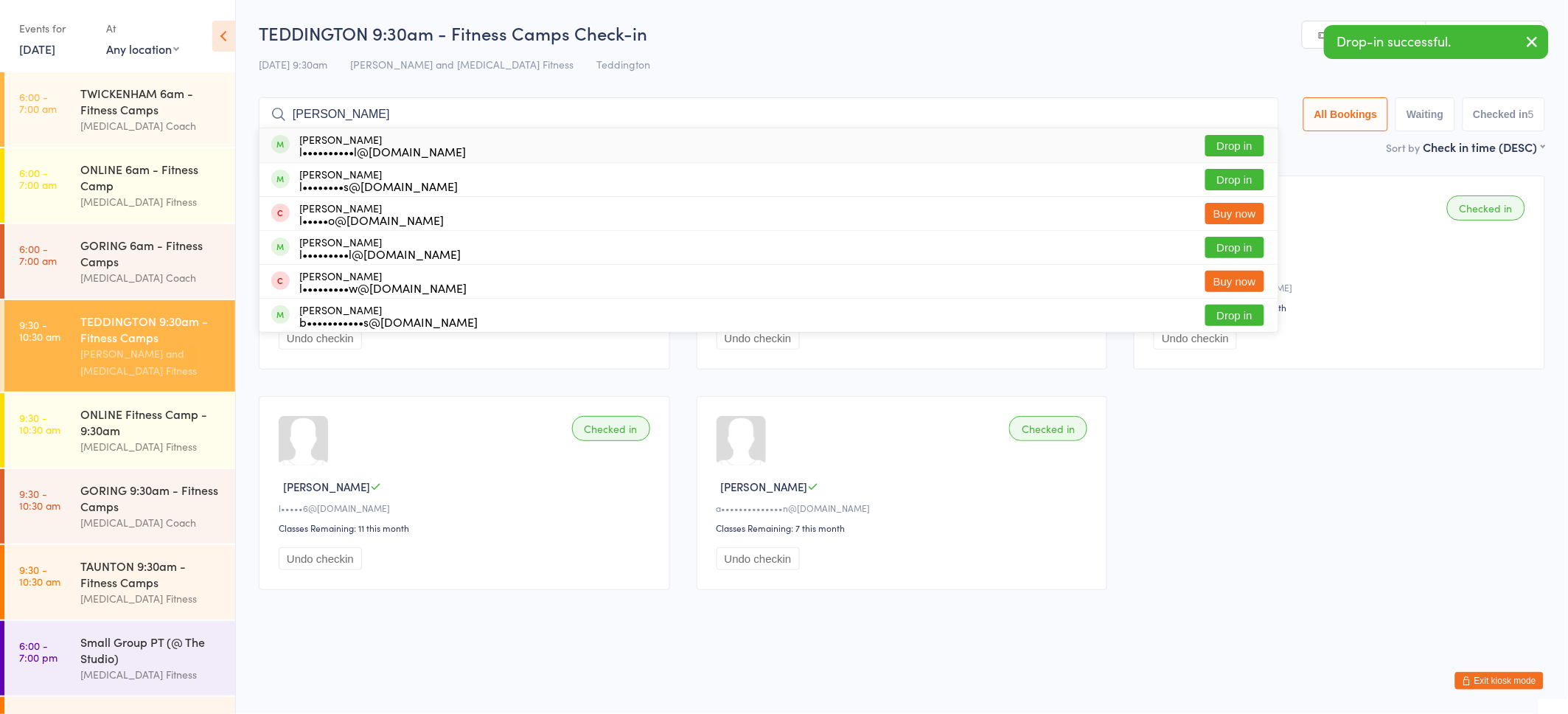
type input "Lucy c"
click at [330, 146] on div "l••••••••••l@hotmail.co.uk" at bounding box center [382, 151] width 167 height 12
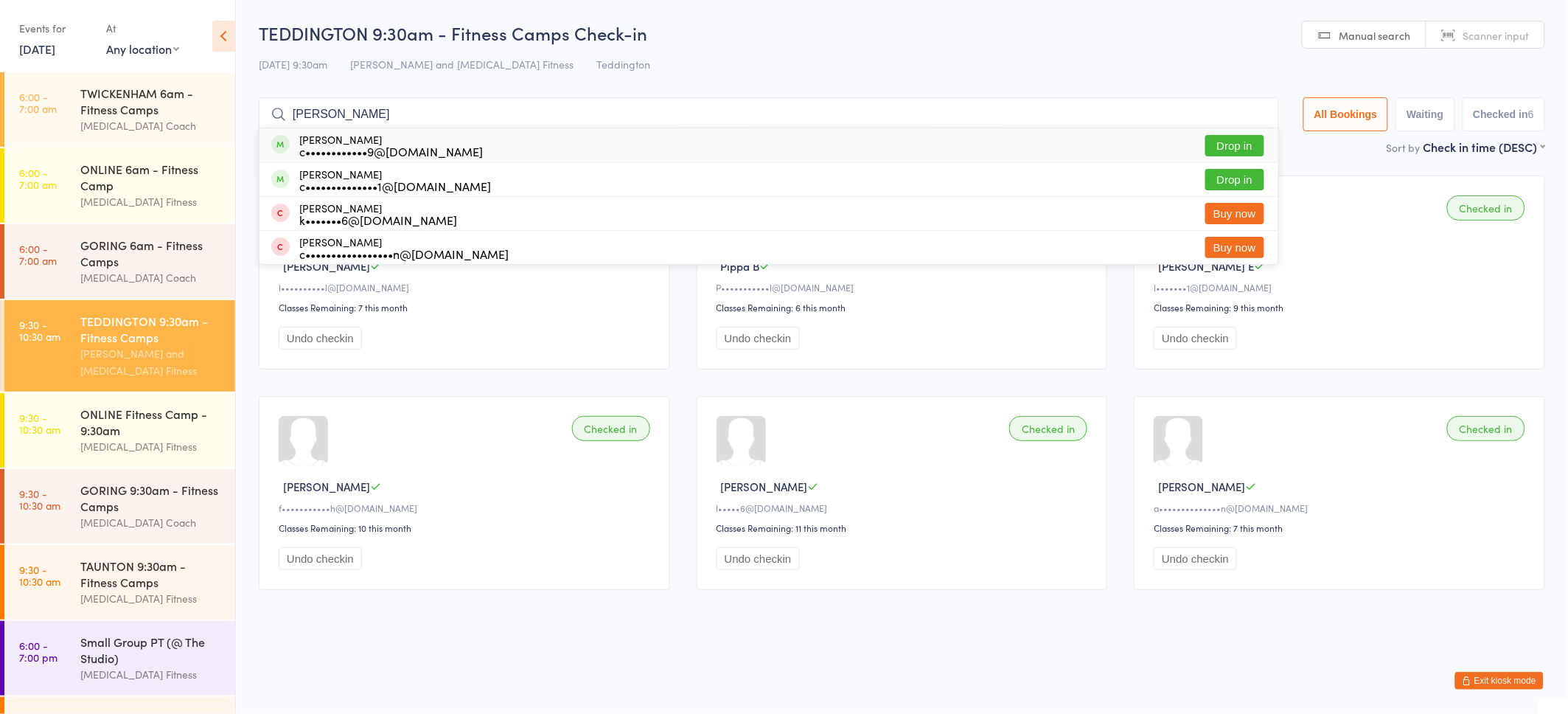
type input "Cathy"
click at [304, 139] on div "Cathy Woodall c••••••••••••9@yahoo.com" at bounding box center [390, 146] width 183 height 24
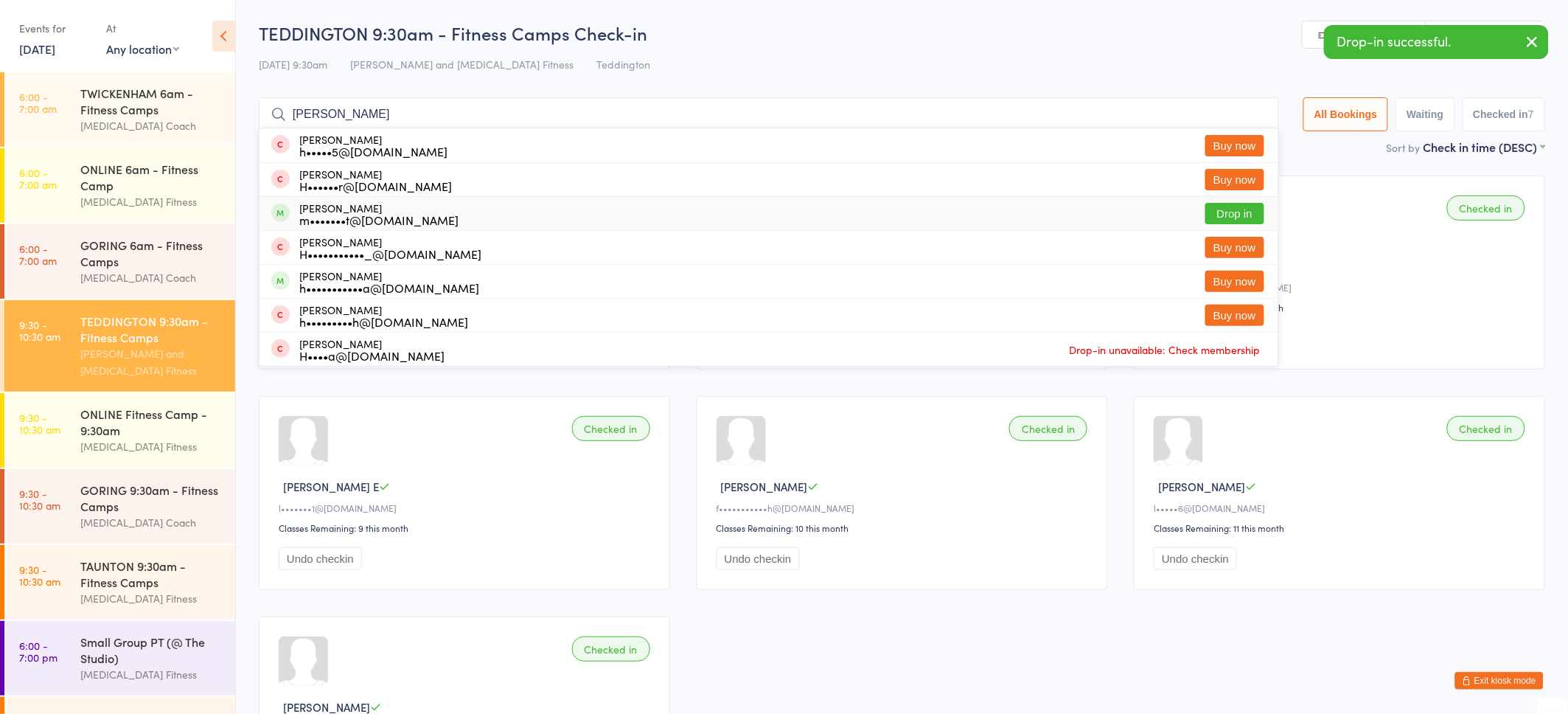
type input "Helen"
click at [308, 214] on div "m•••••••t@blueyonder.co.uk" at bounding box center [378, 220] width 159 height 12
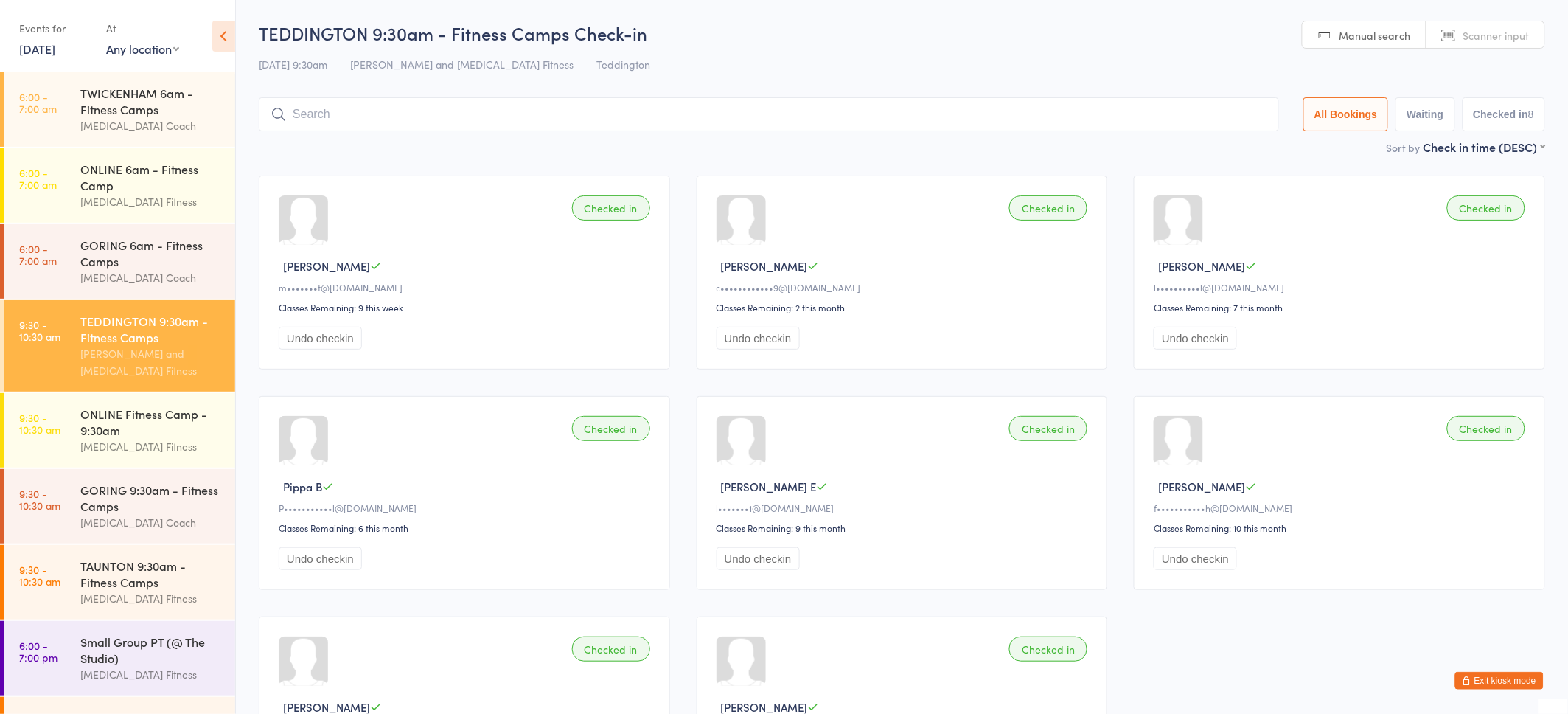
click at [1503, 675] on button "Exit kiosk mode" at bounding box center [1500, 681] width 88 height 17
